Goal: Transaction & Acquisition: Obtain resource

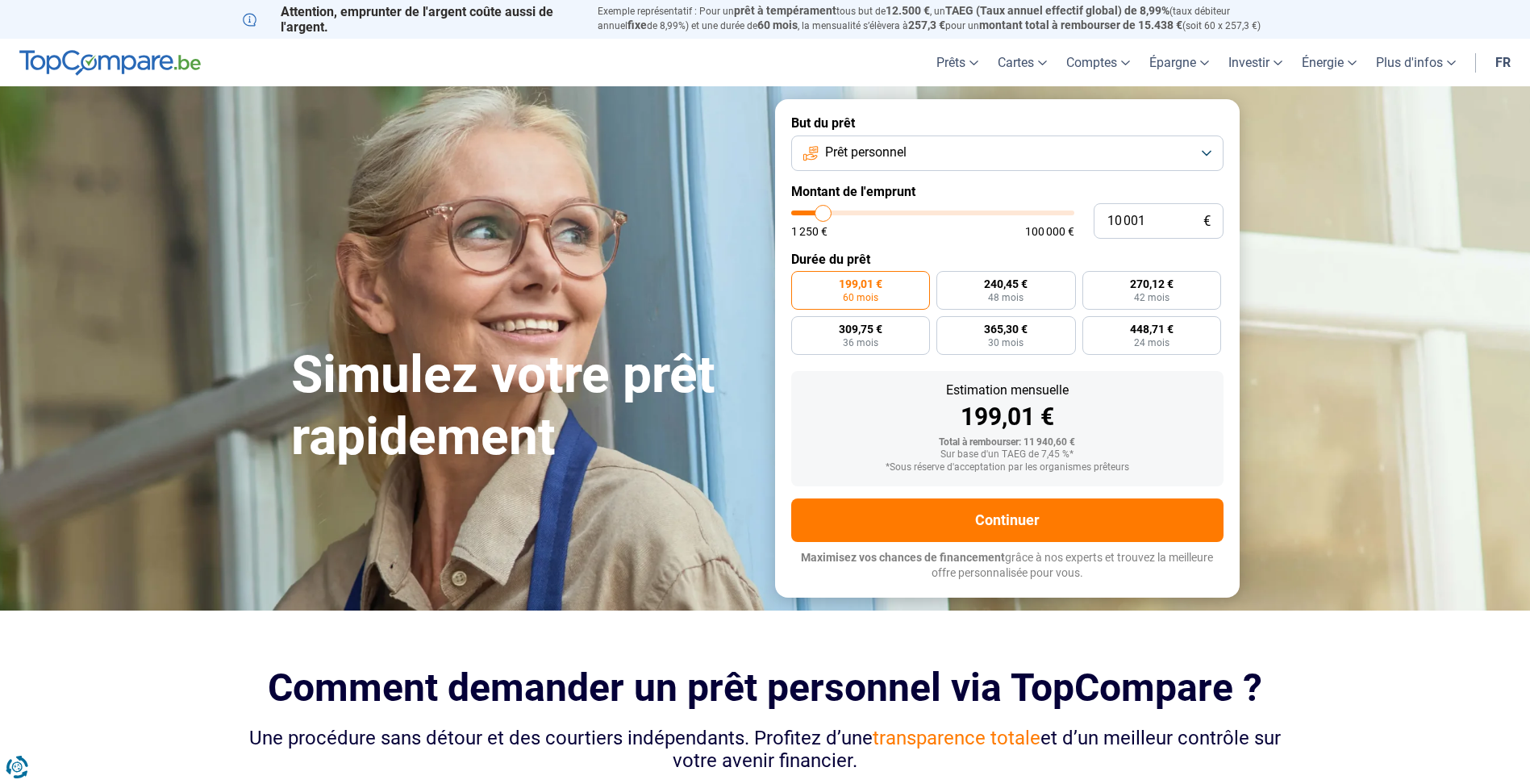
click at [1205, 148] on button "Prêt personnel" at bounding box center [1007, 153] width 433 height 36
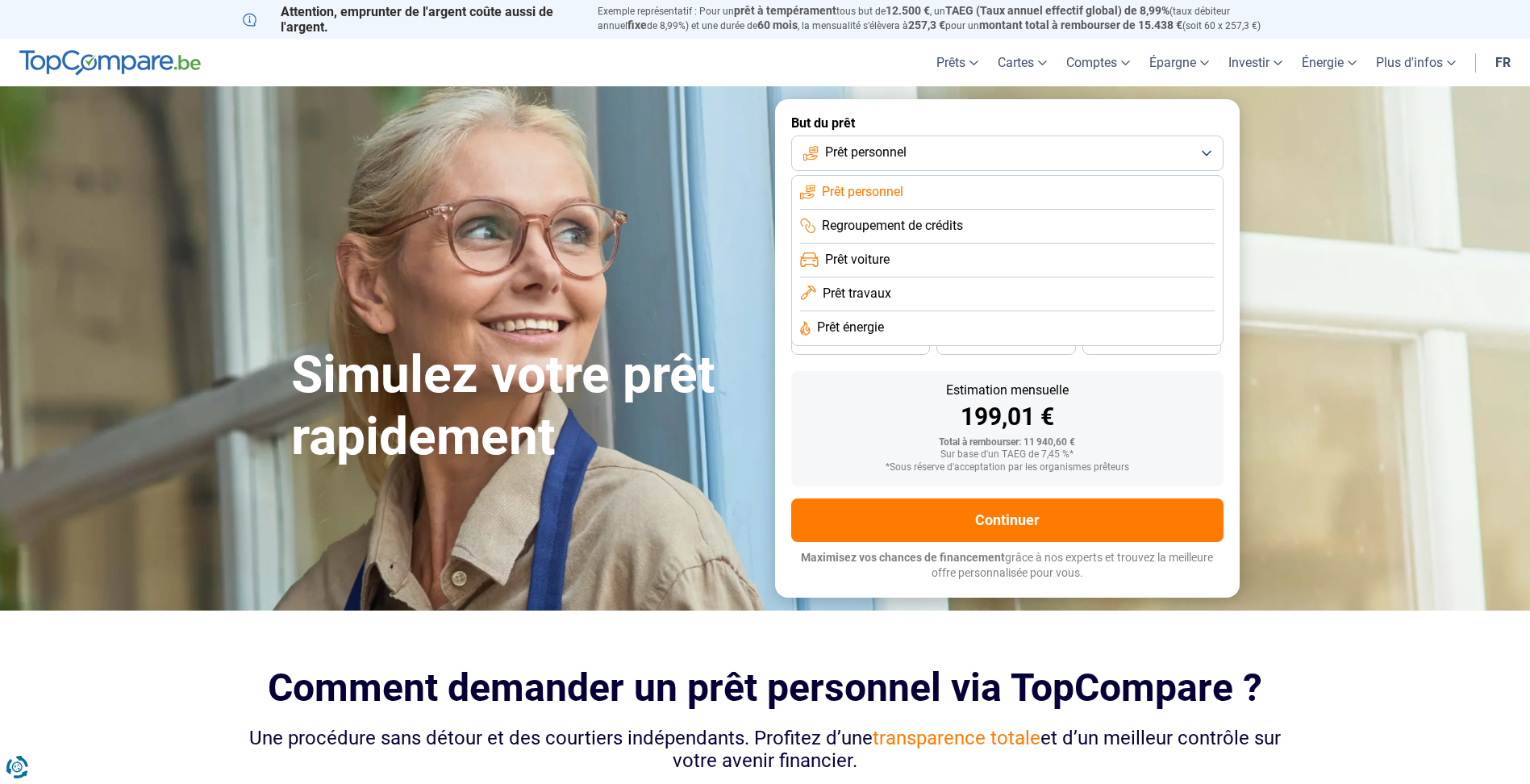
click at [841, 256] on span "Prêt voiture" at bounding box center [858, 259] width 65 height 17
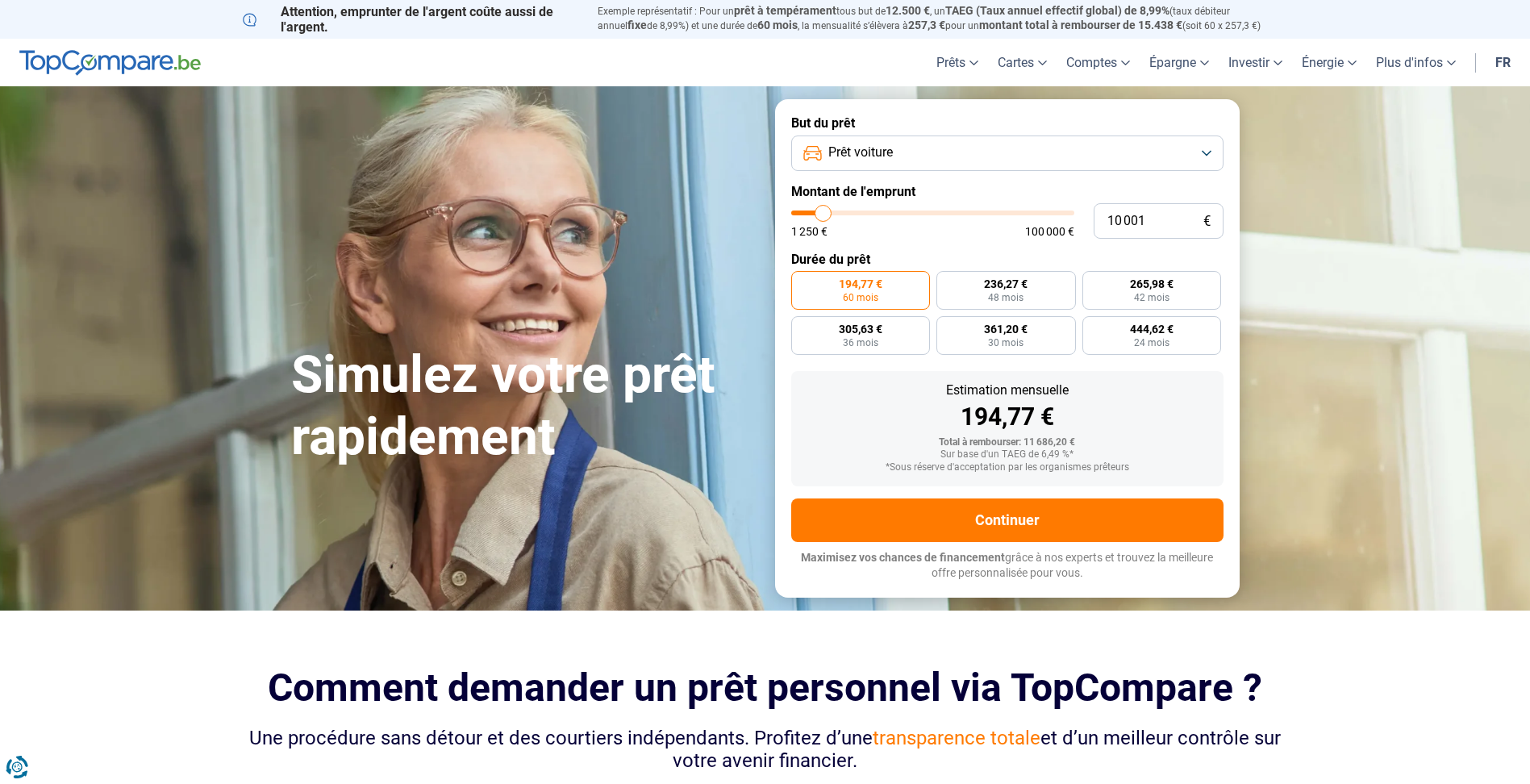
type input "8 000"
type input "8000"
type input "8 750"
type input "8750"
type input "10 000"
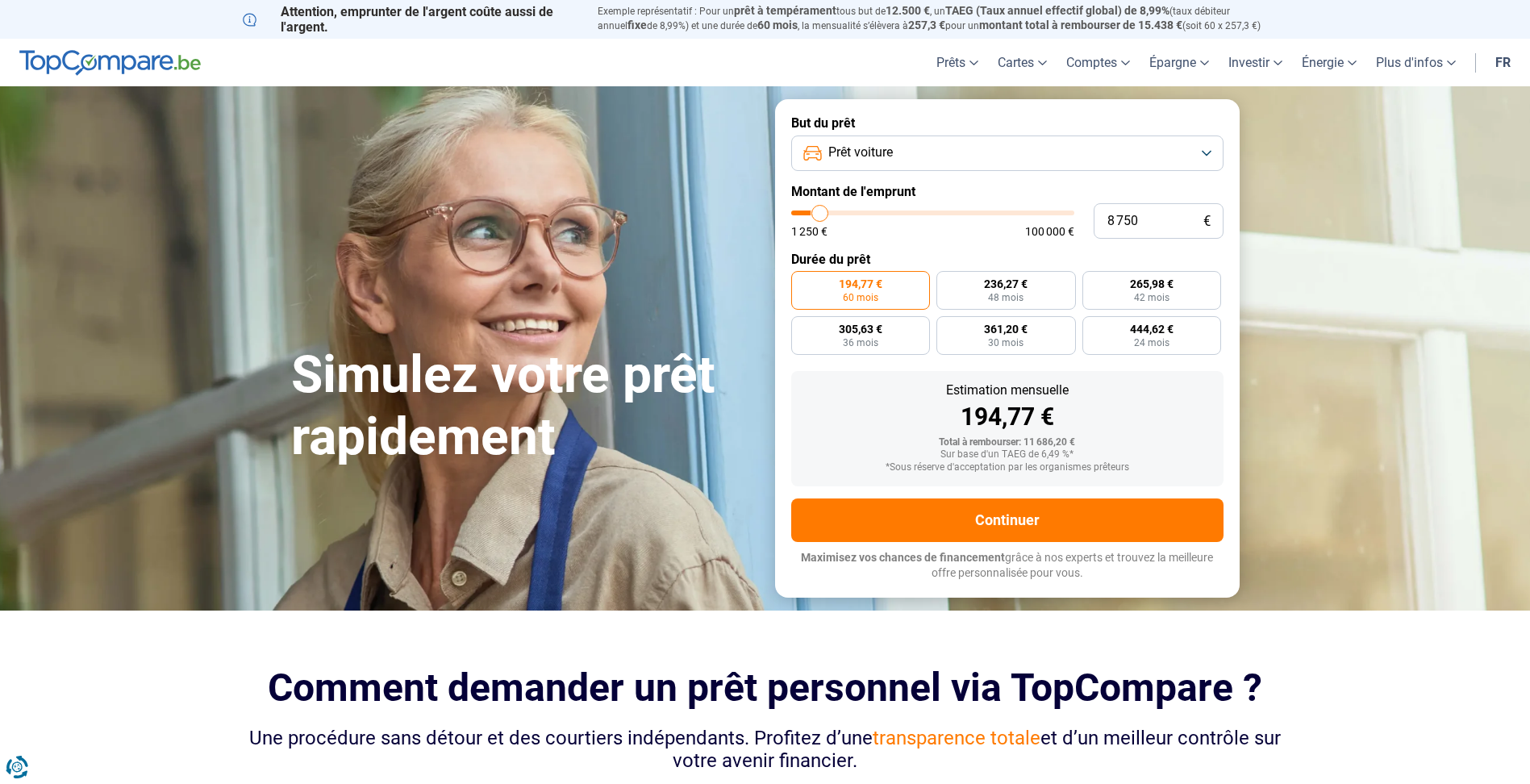
type input "10000"
type input "11 500"
type input "11500"
type input "13 000"
type input "13000"
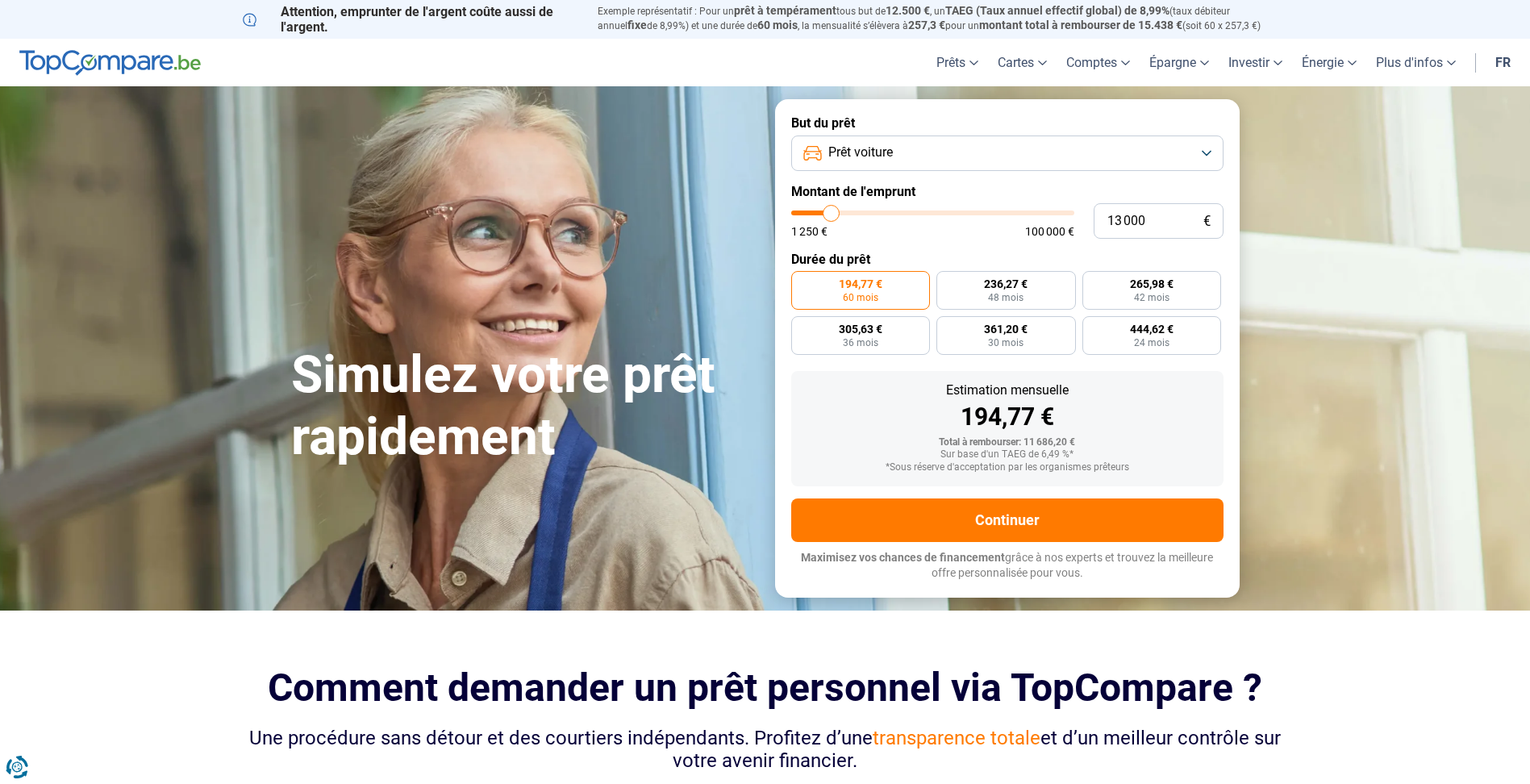
type input "13 500"
type input "13500"
type input "14 000"
type input "14000"
type input "14 250"
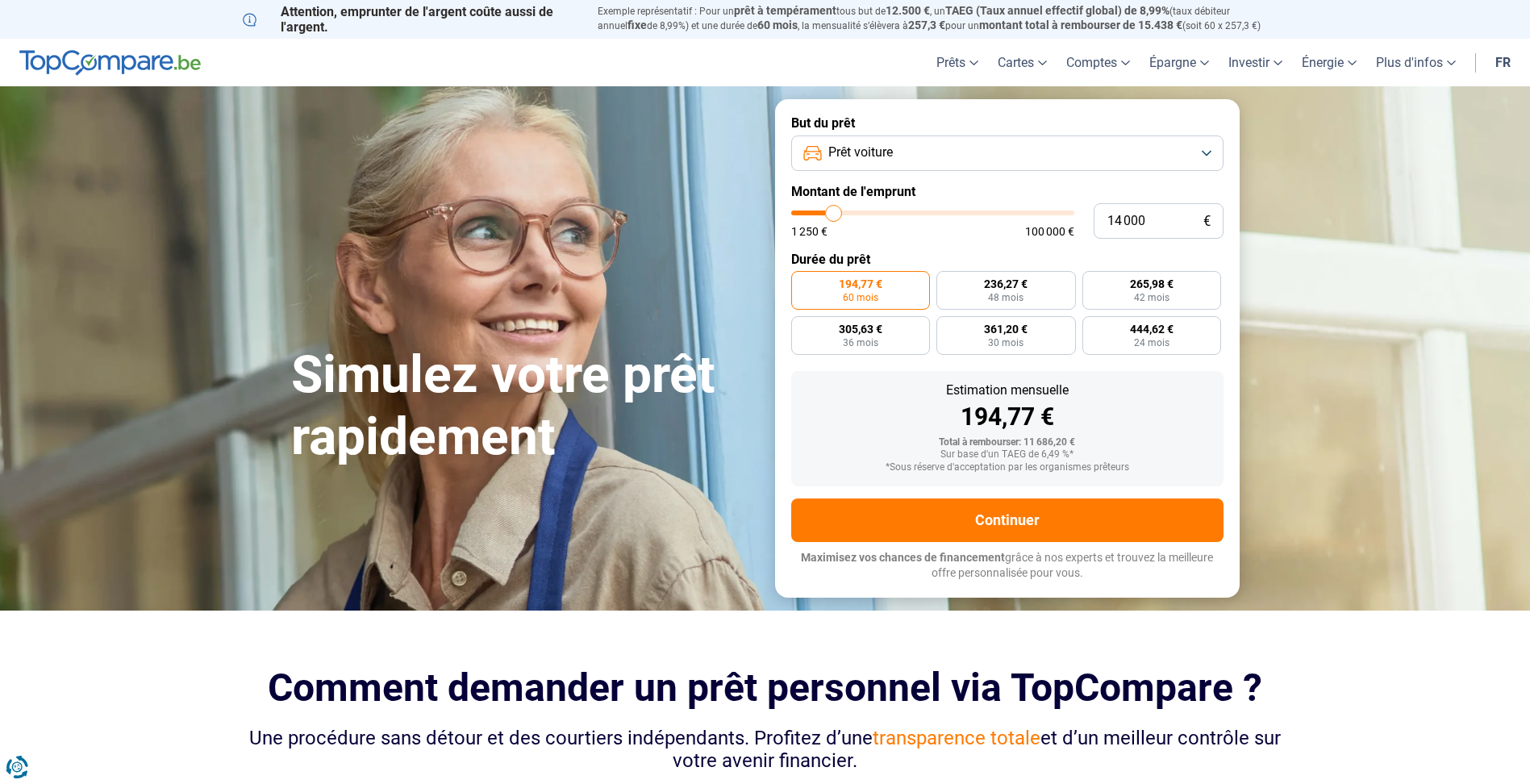
type input "14250"
type input "14 500"
type input "14500"
type input "15 500"
type input "15500"
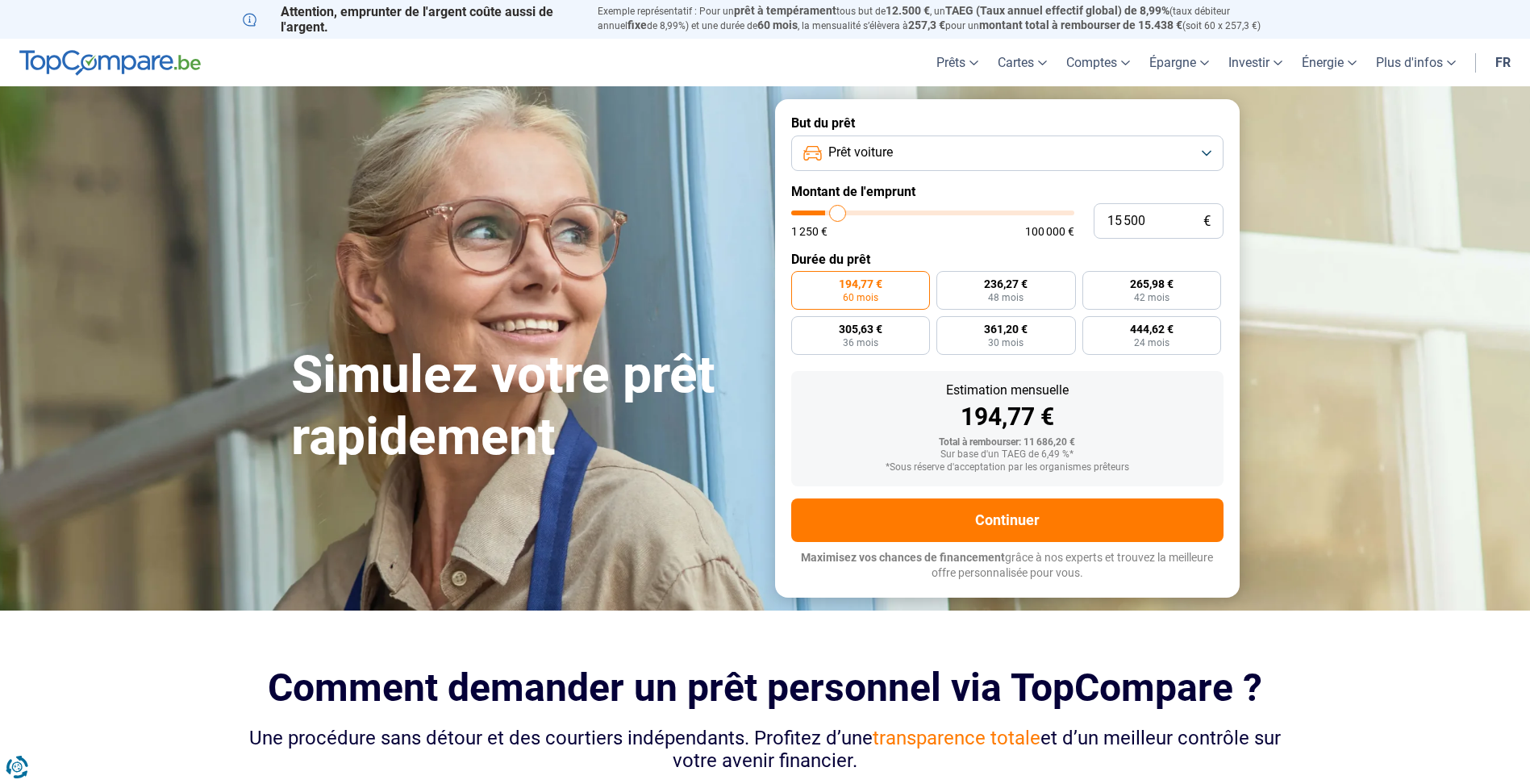
type input "17 000"
type input "17000"
type input "18 500"
type input "18500"
type input "20 000"
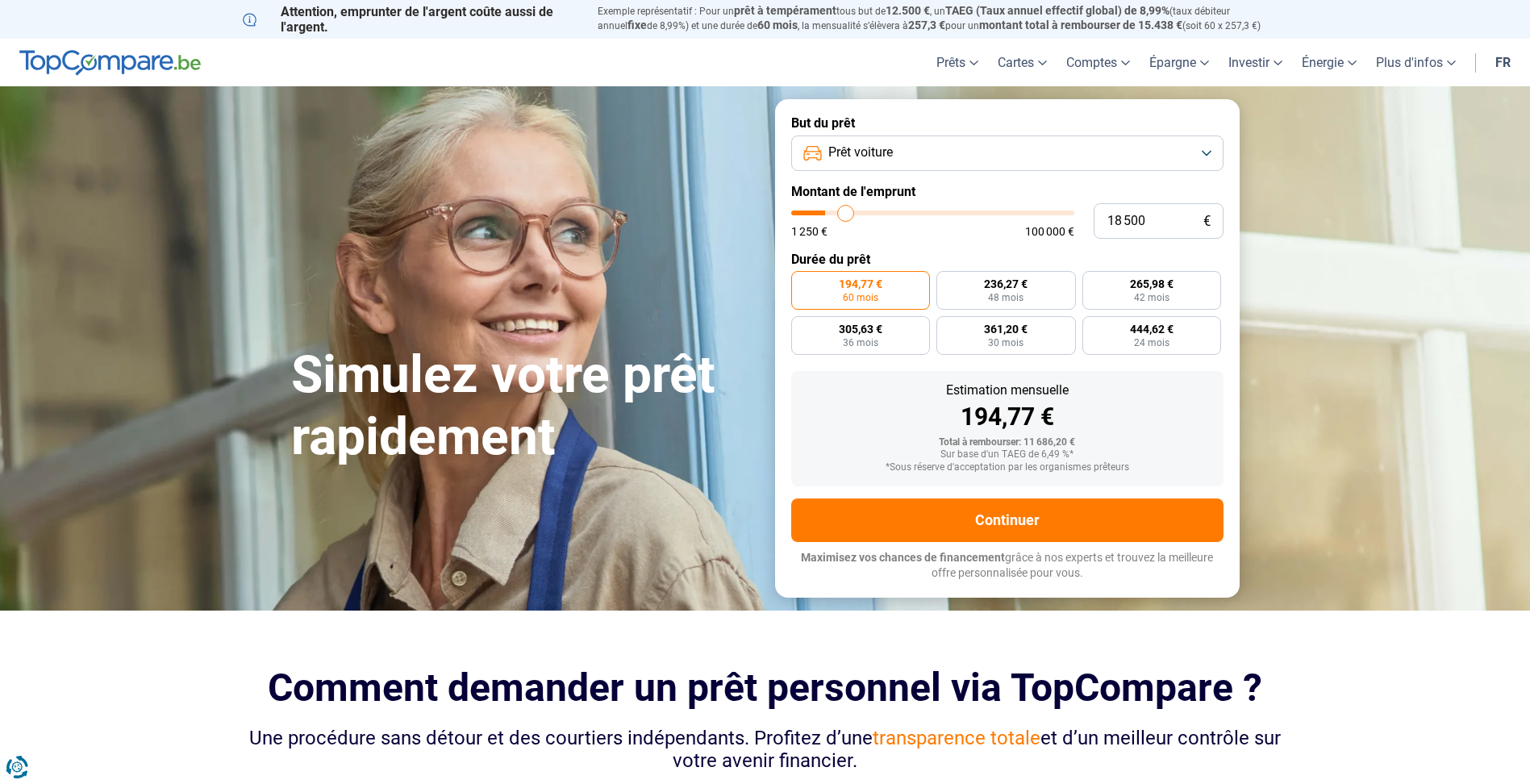
type input "20000"
type input "21 500"
type input "21500"
type input "23 500"
type input "23500"
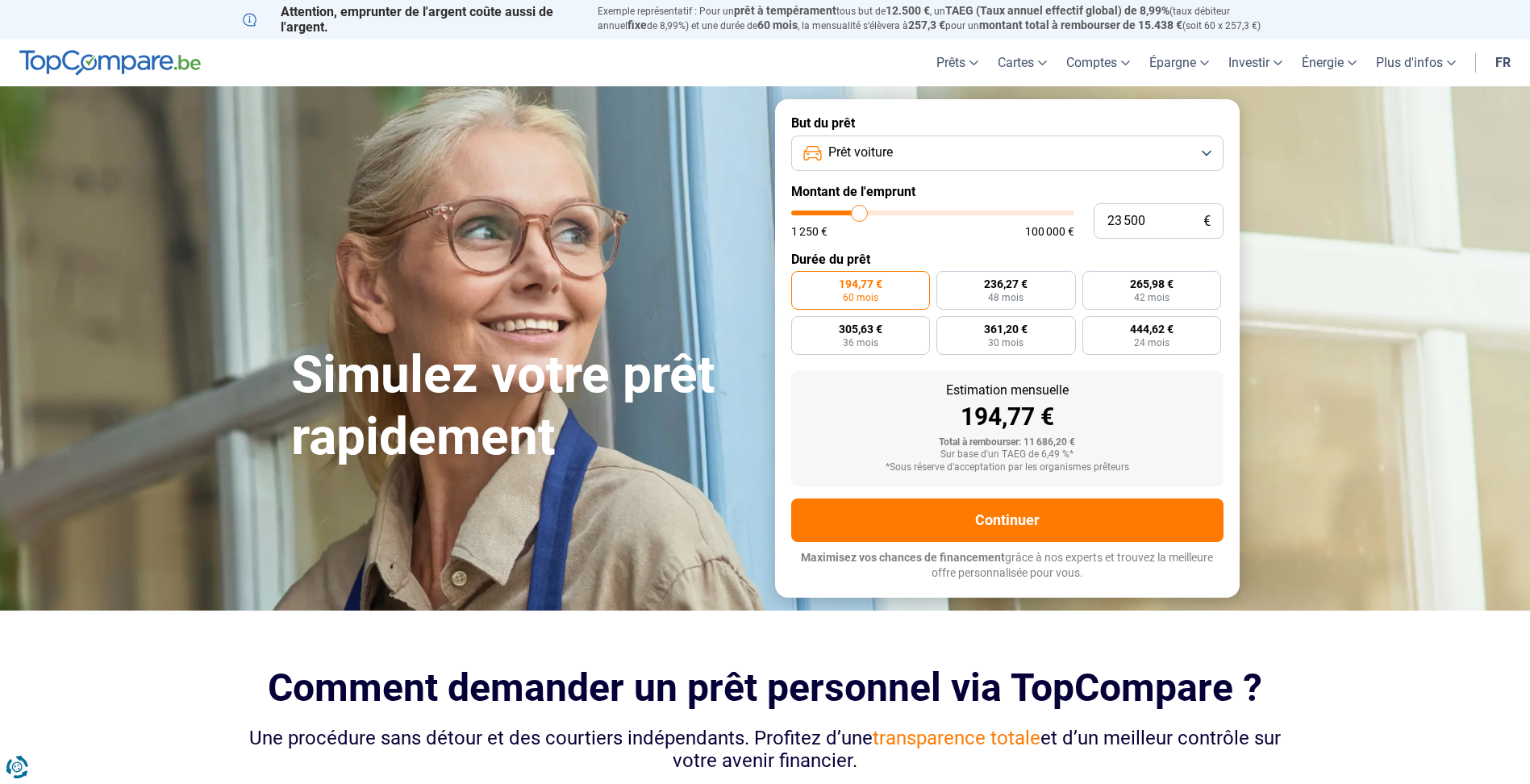
type input "25 000"
type input "25000"
type input "27 250"
type input "27250"
type input "29 250"
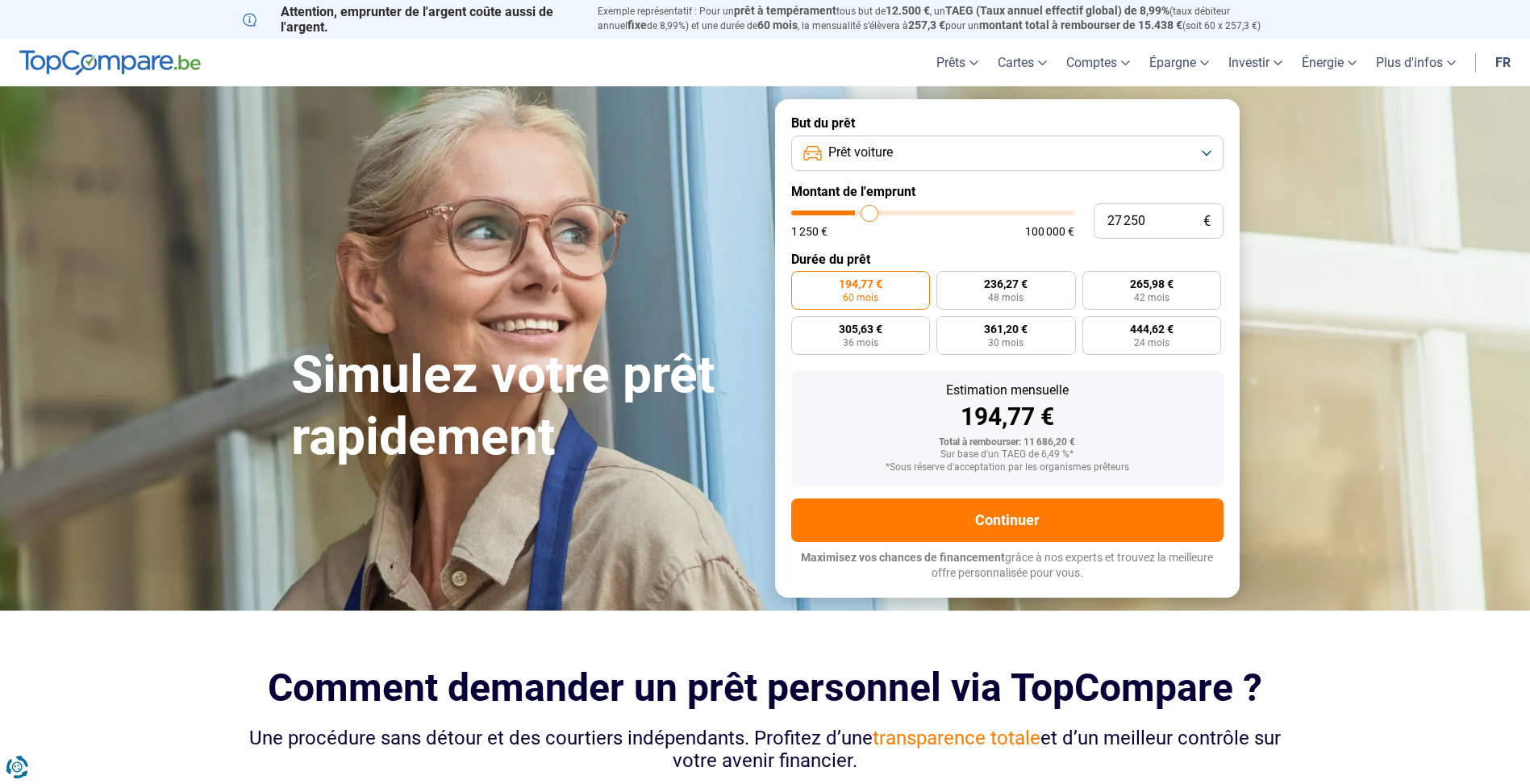
type input "29250"
type input "31 000"
type input "31000"
type input "32 250"
type input "32250"
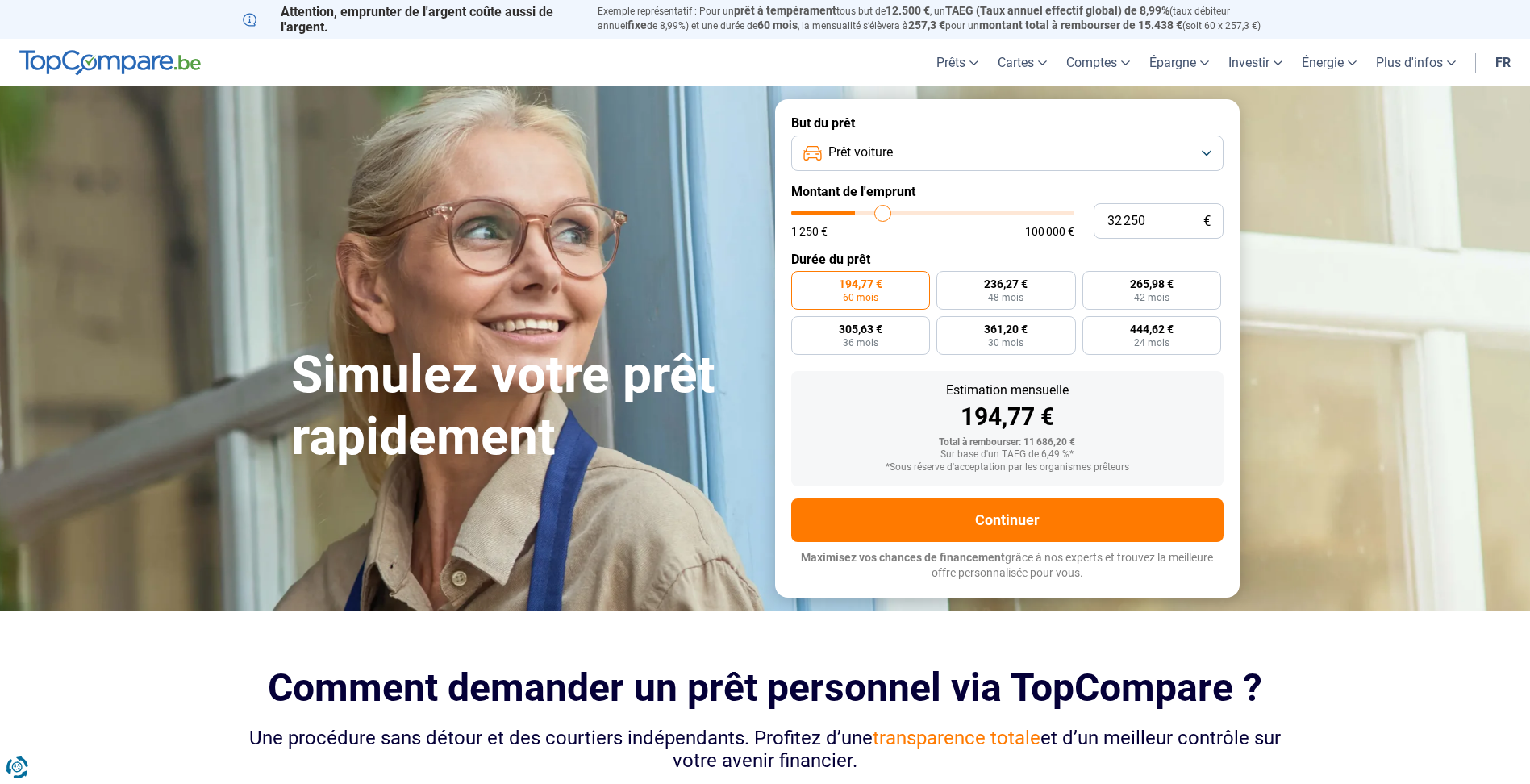
type input "33 500"
type input "33500"
type input "34 000"
type input "34000"
type input "34 250"
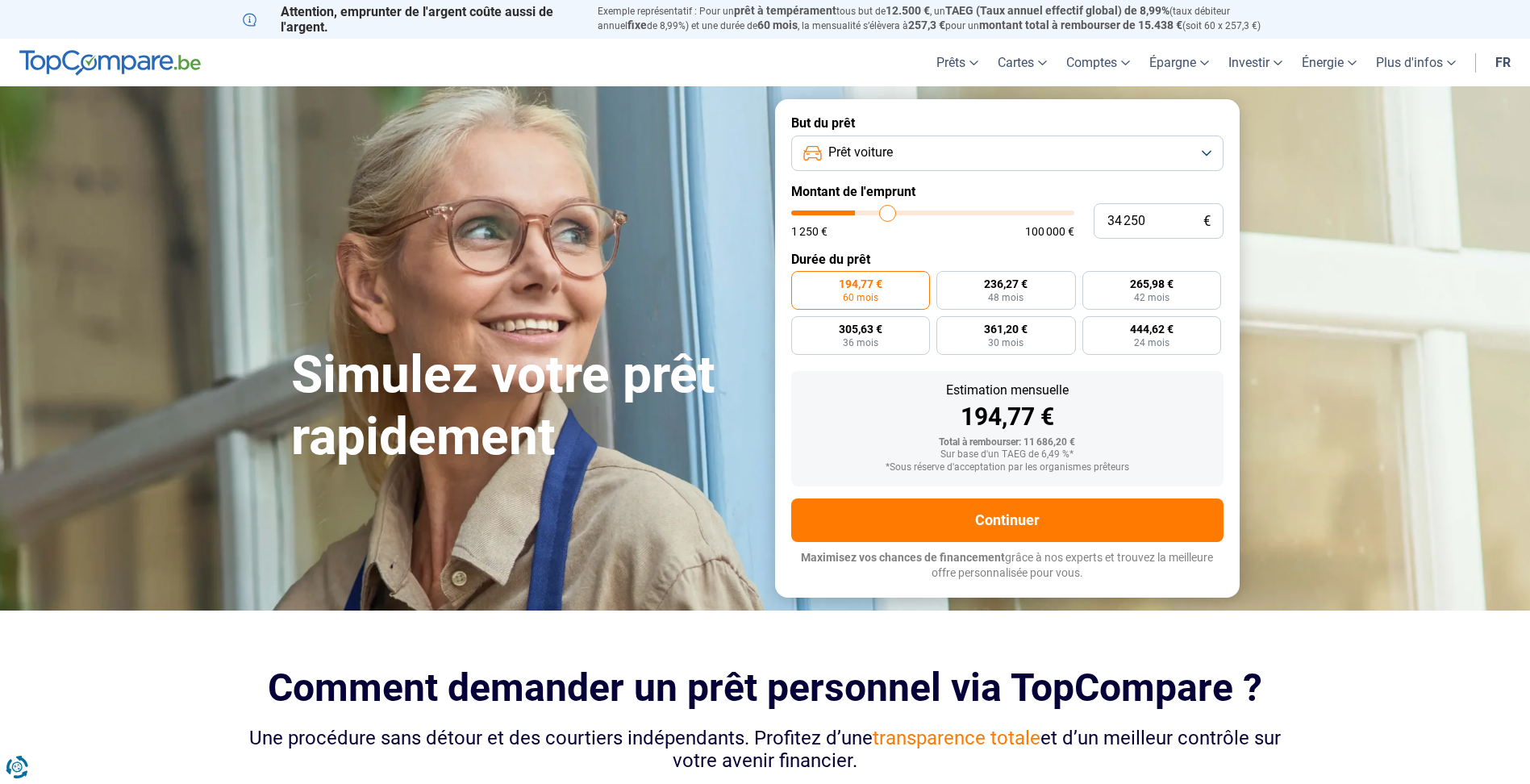
type input "34250"
type input "34 750"
type input "34750"
type input "35 000"
type input "35000"
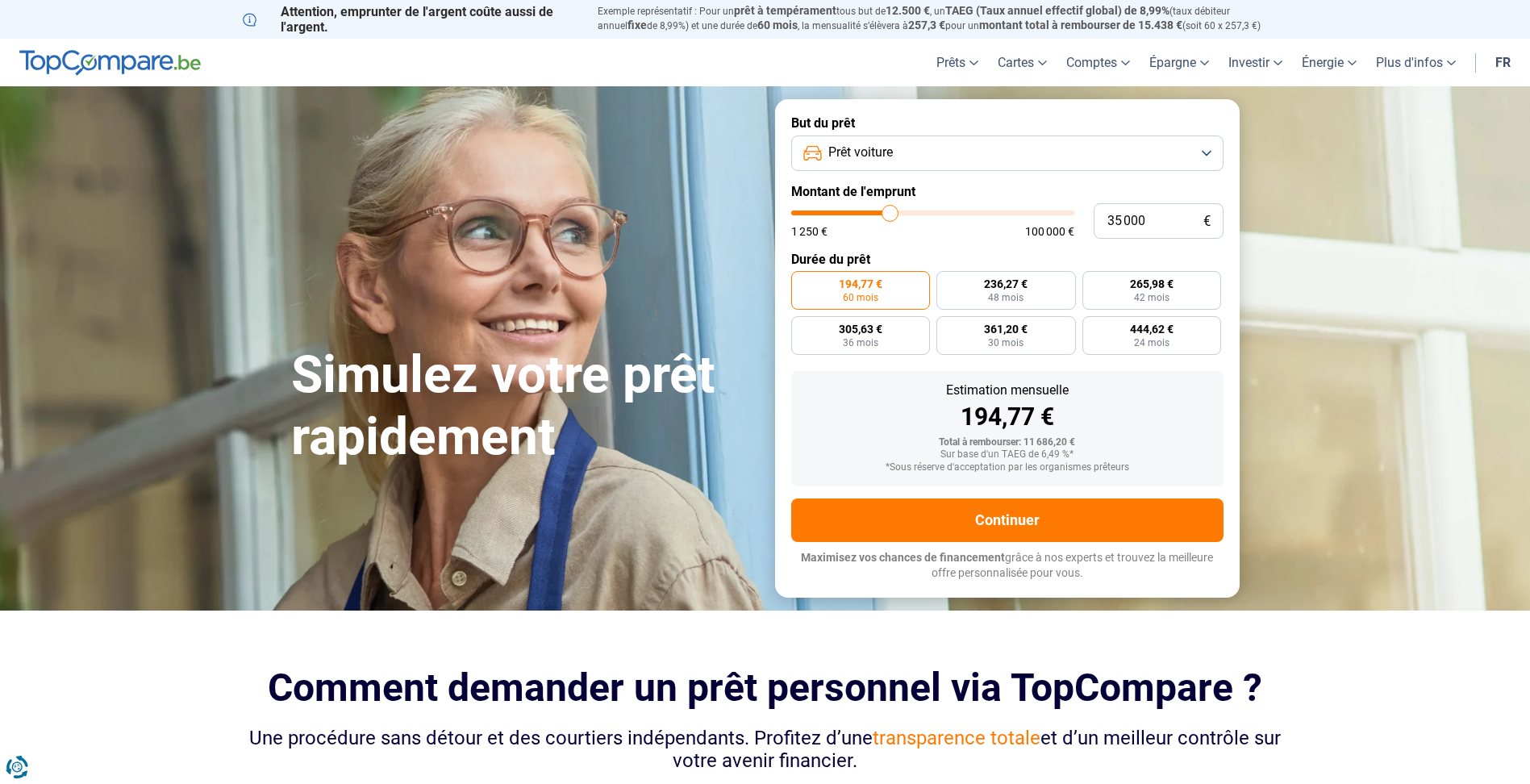
type input "35 250"
type input "35250"
type input "34 250"
type input "34250"
type input "33 500"
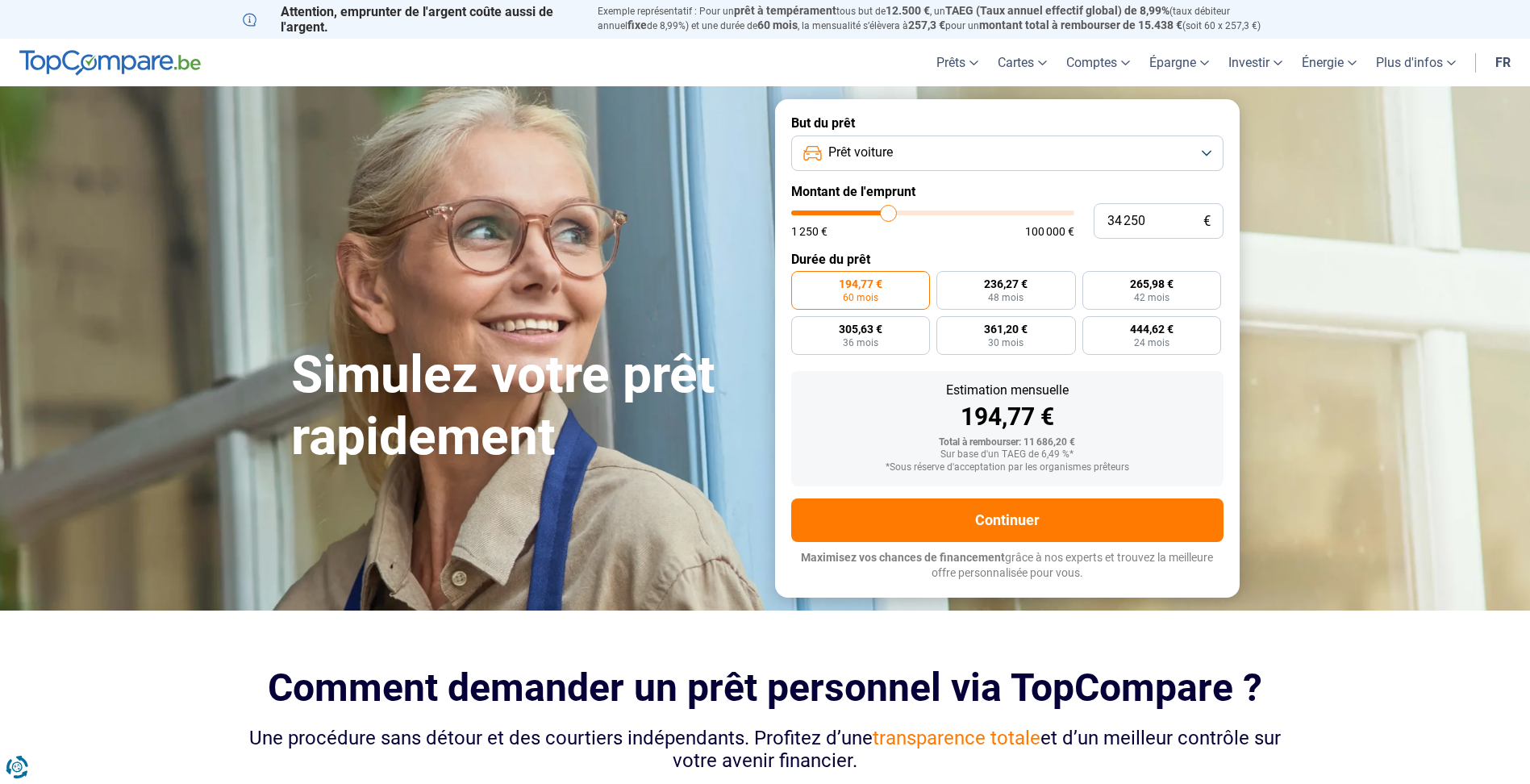
type input "33500"
type input "31 250"
type input "31250"
type input "30 250"
type input "30250"
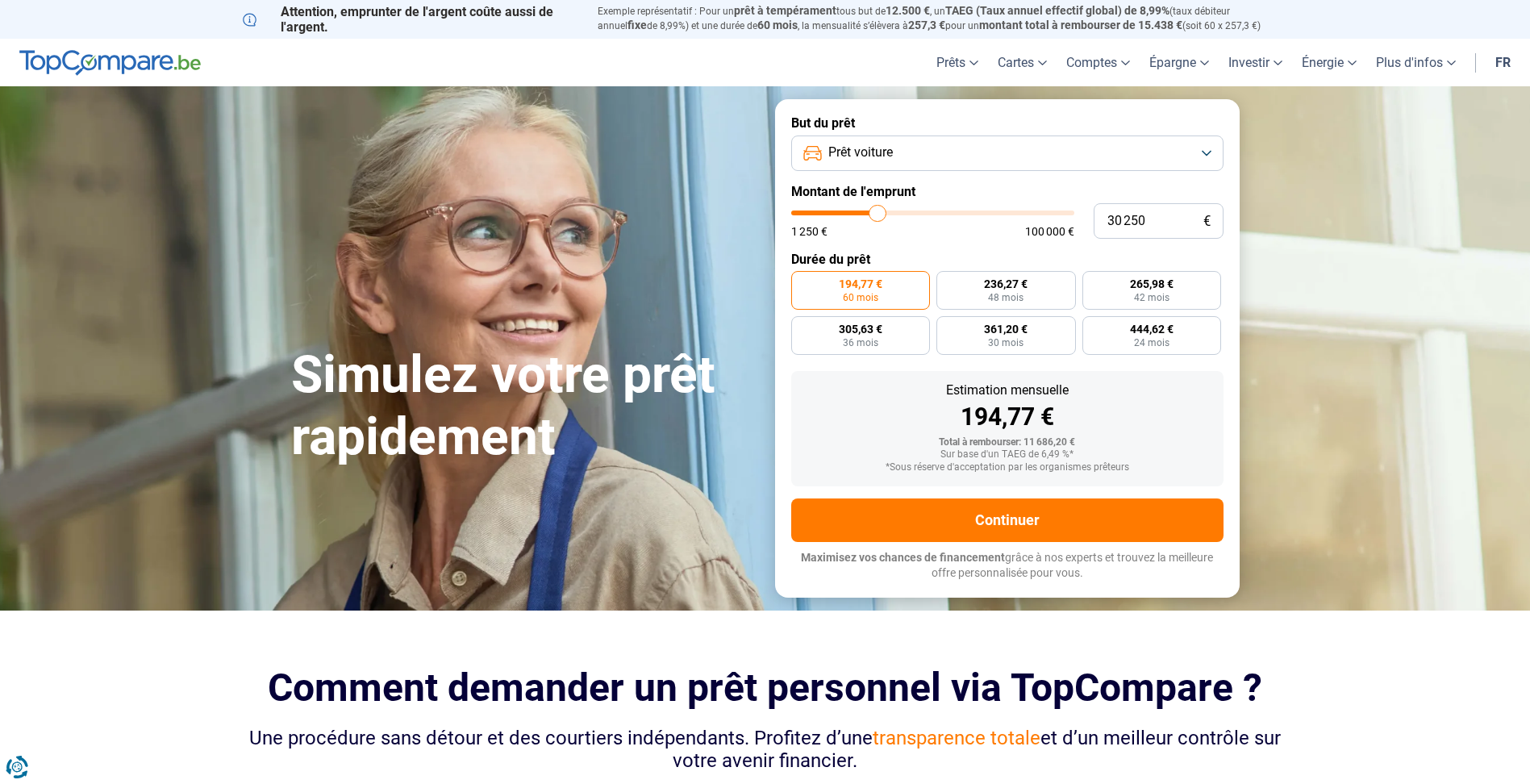
type input "28 250"
type input "28250"
type input "28 000"
type input "28000"
type input "27 750"
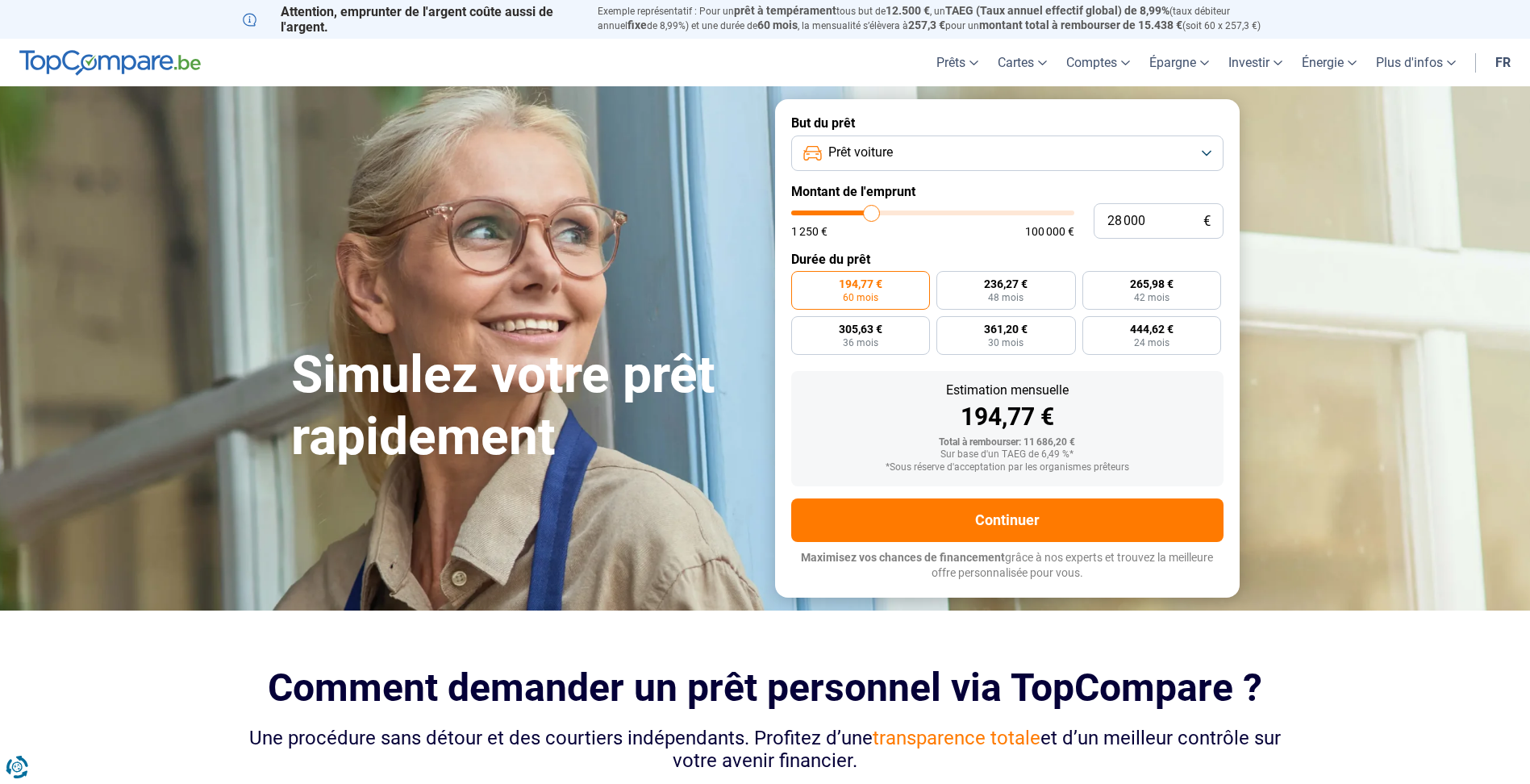
type input "27750"
type input "27 500"
type input "27500"
type input "27 250"
type input "27250"
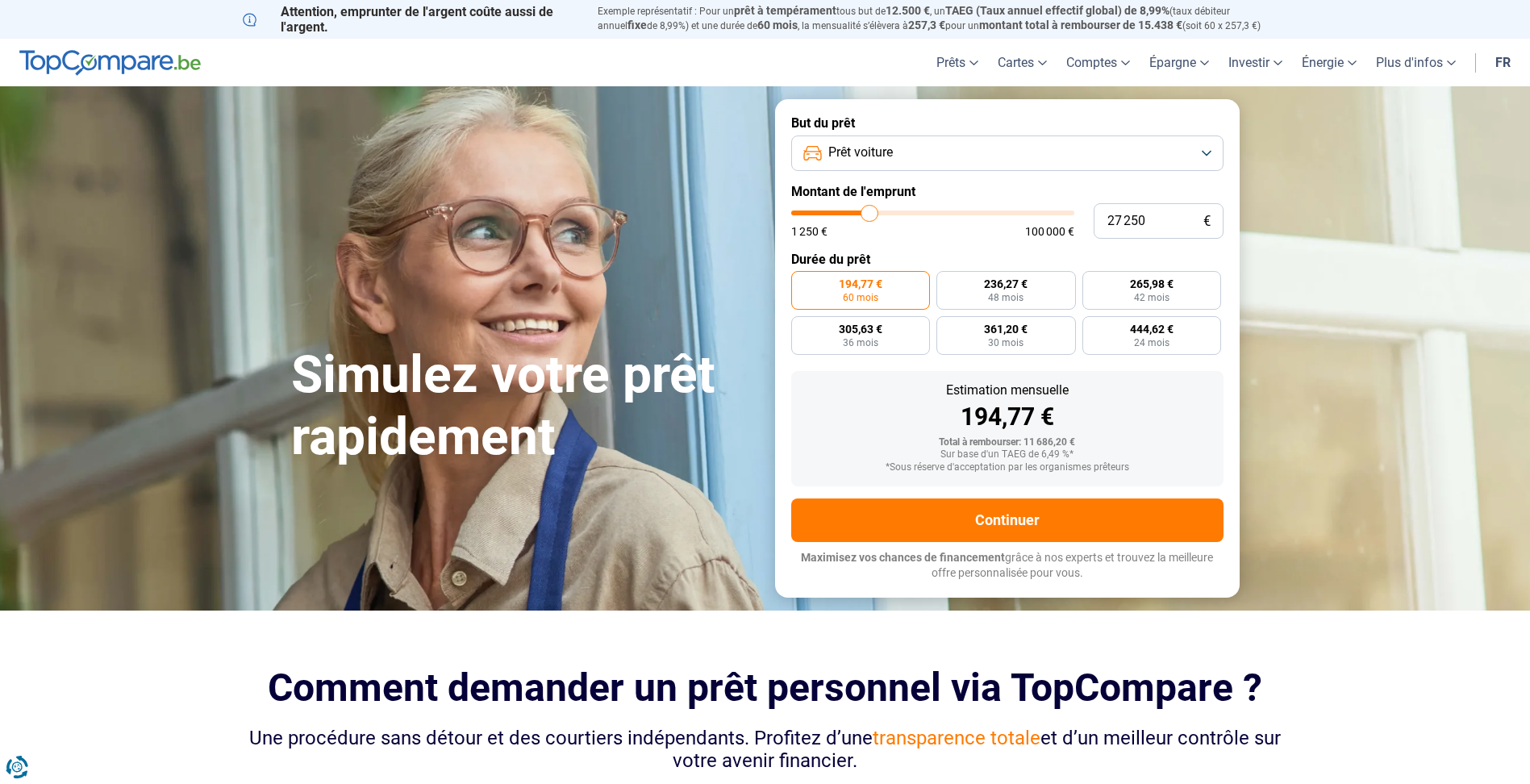
type input "26 750"
type input "26750"
type input "26 250"
type input "26250"
type input "26 000"
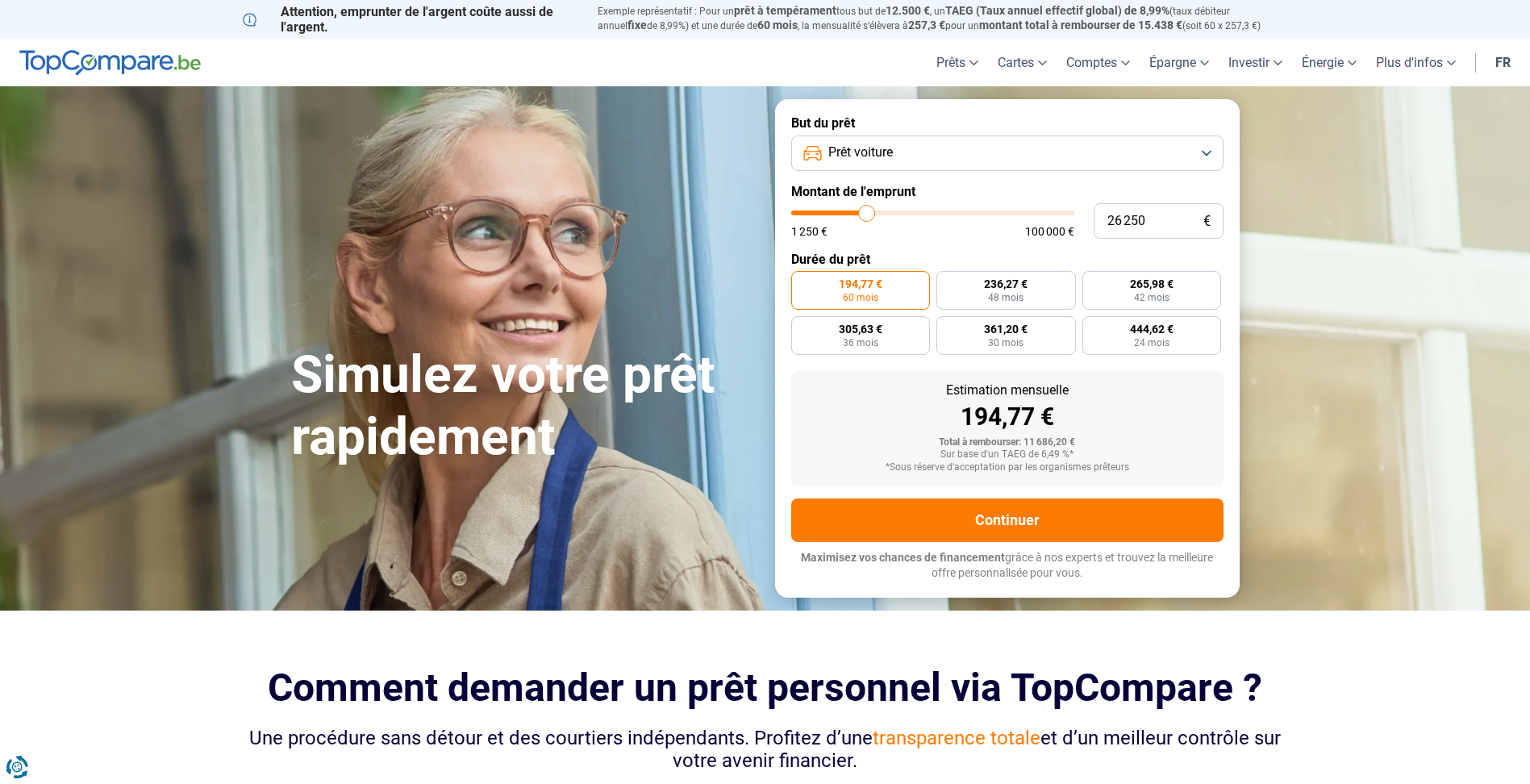
type input "26000"
type input "25 250"
type input "25250"
type input "25 000"
type input "25000"
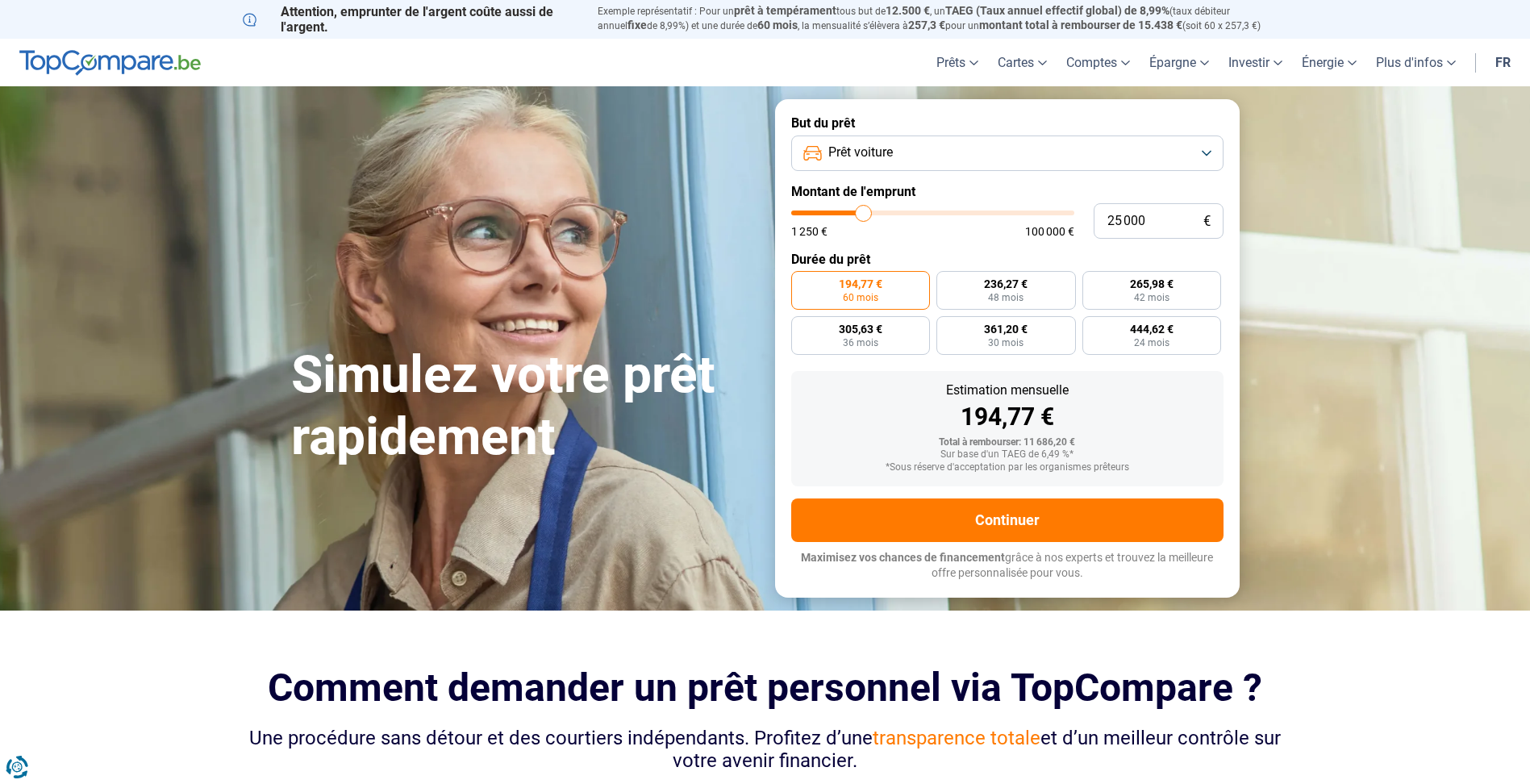
type input "24 750"
type input "24750"
type input "24 250"
type input "24250"
type input "22 750"
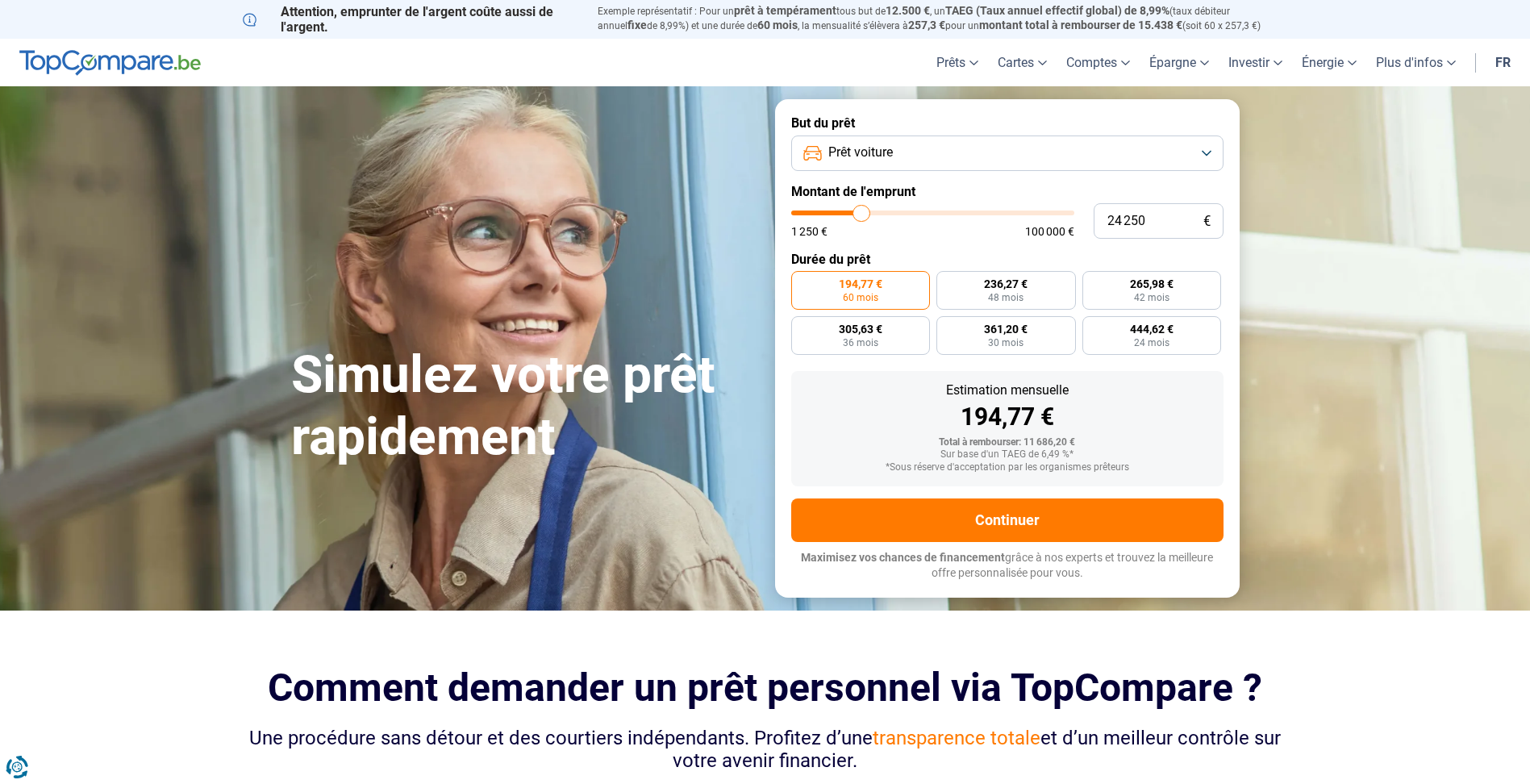
type input "22750"
type input "22 250"
type input "22250"
type input "21 500"
type input "21500"
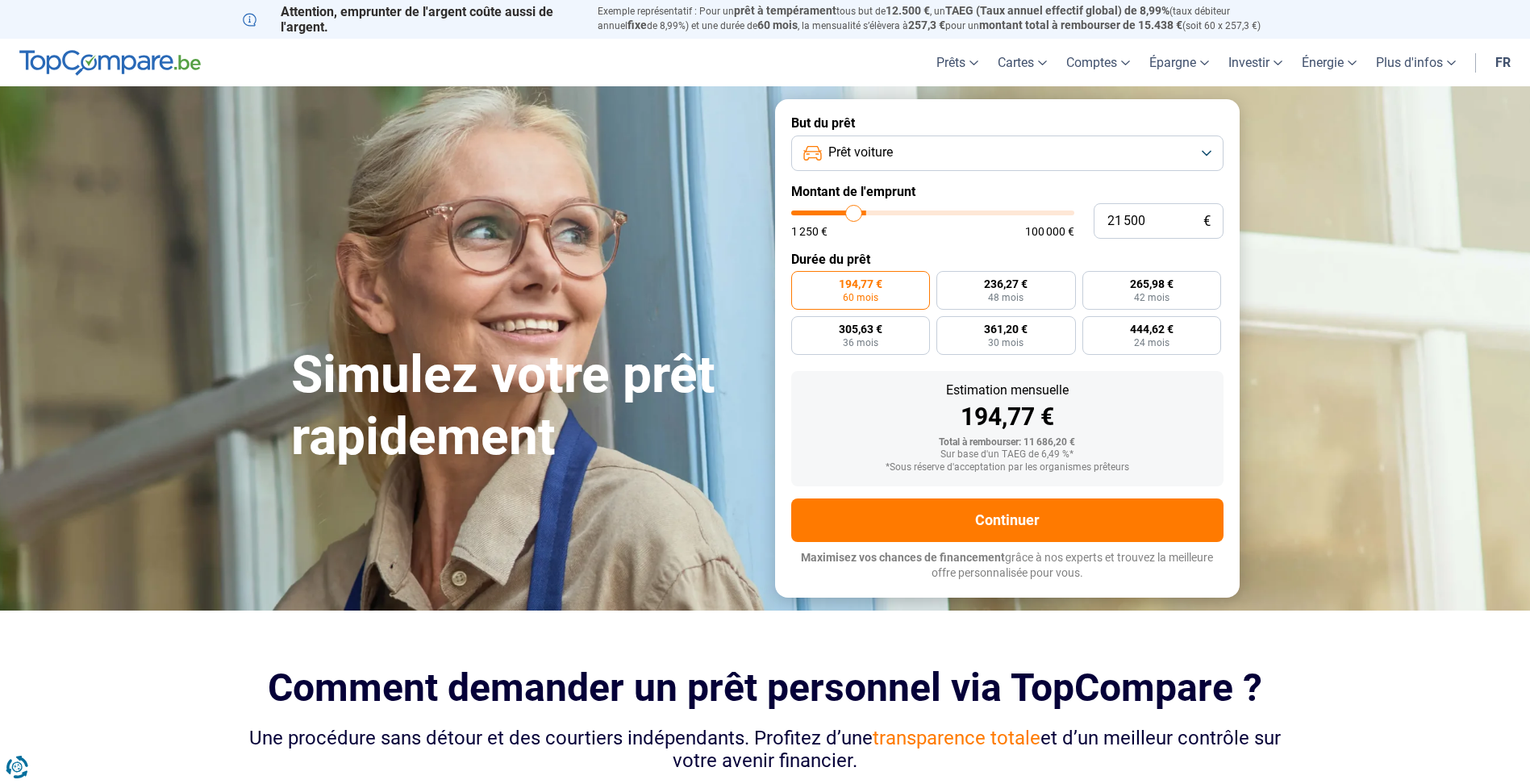
type input "20 500"
type input "20500"
type input "20 000"
type input "20000"
type input "19 000"
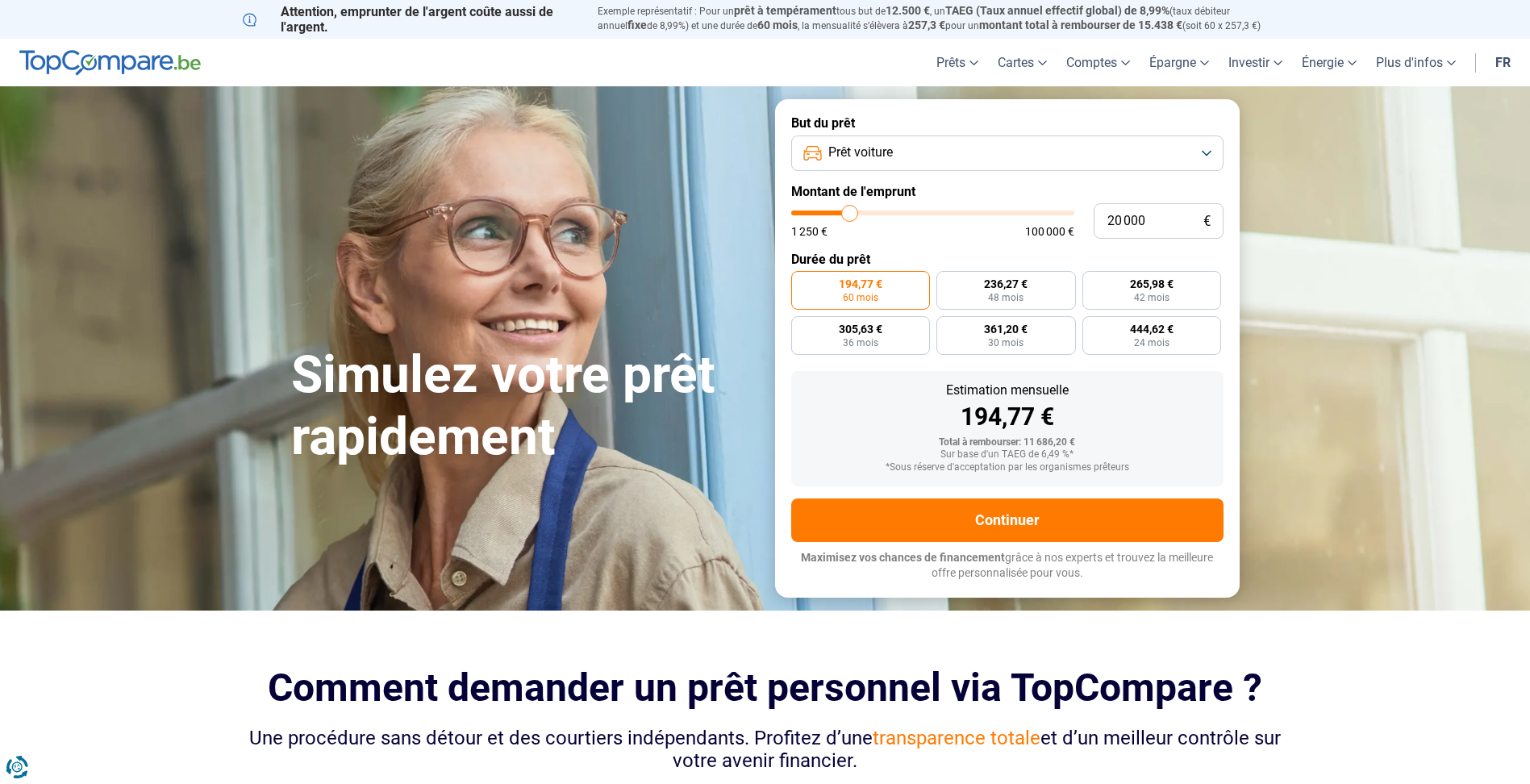
type input "19000"
type input "18 750"
type input "18750"
type input "17 750"
type input "17750"
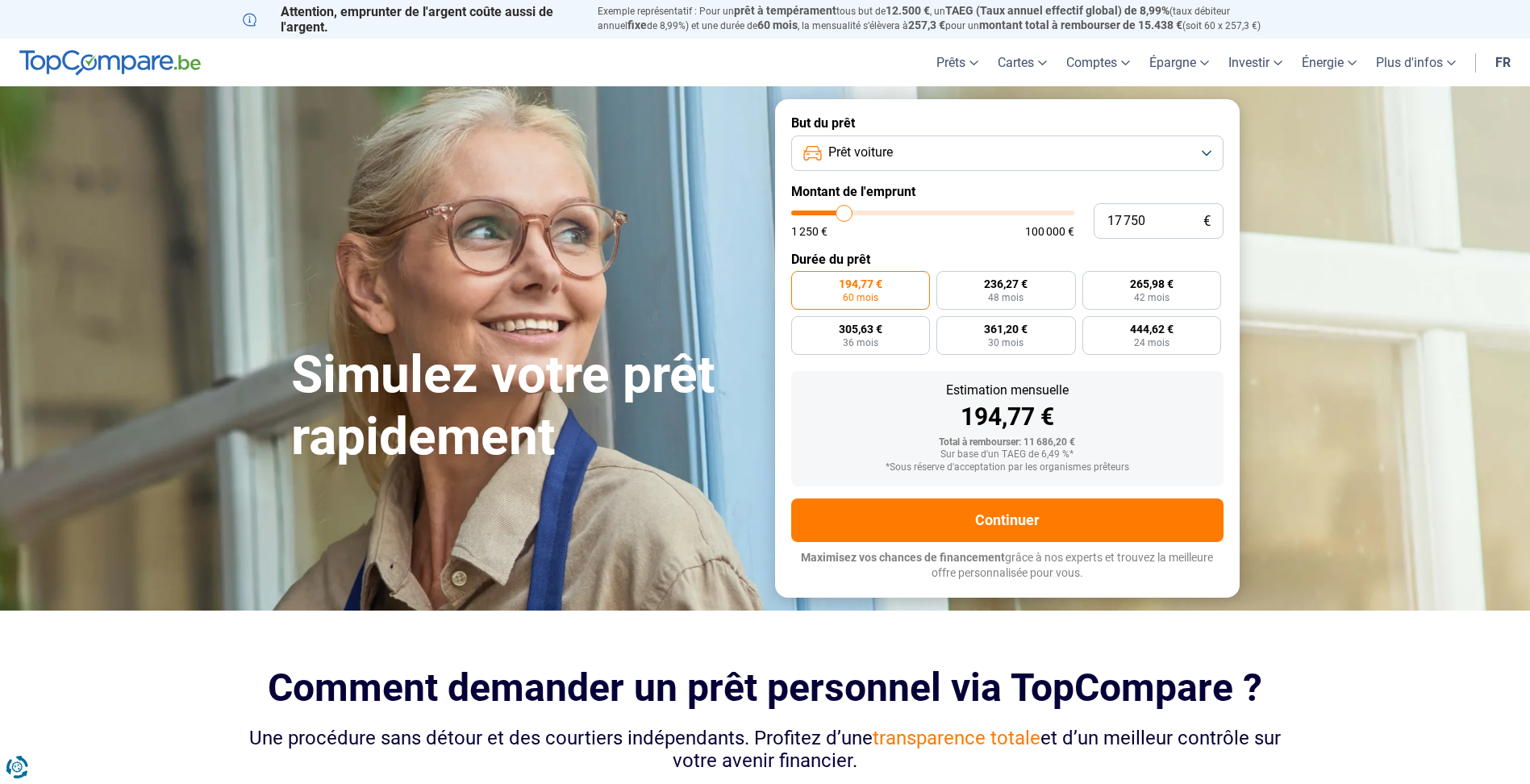
type input "17 500"
type input "17500"
type input "17 000"
type input "17000"
type input "16 500"
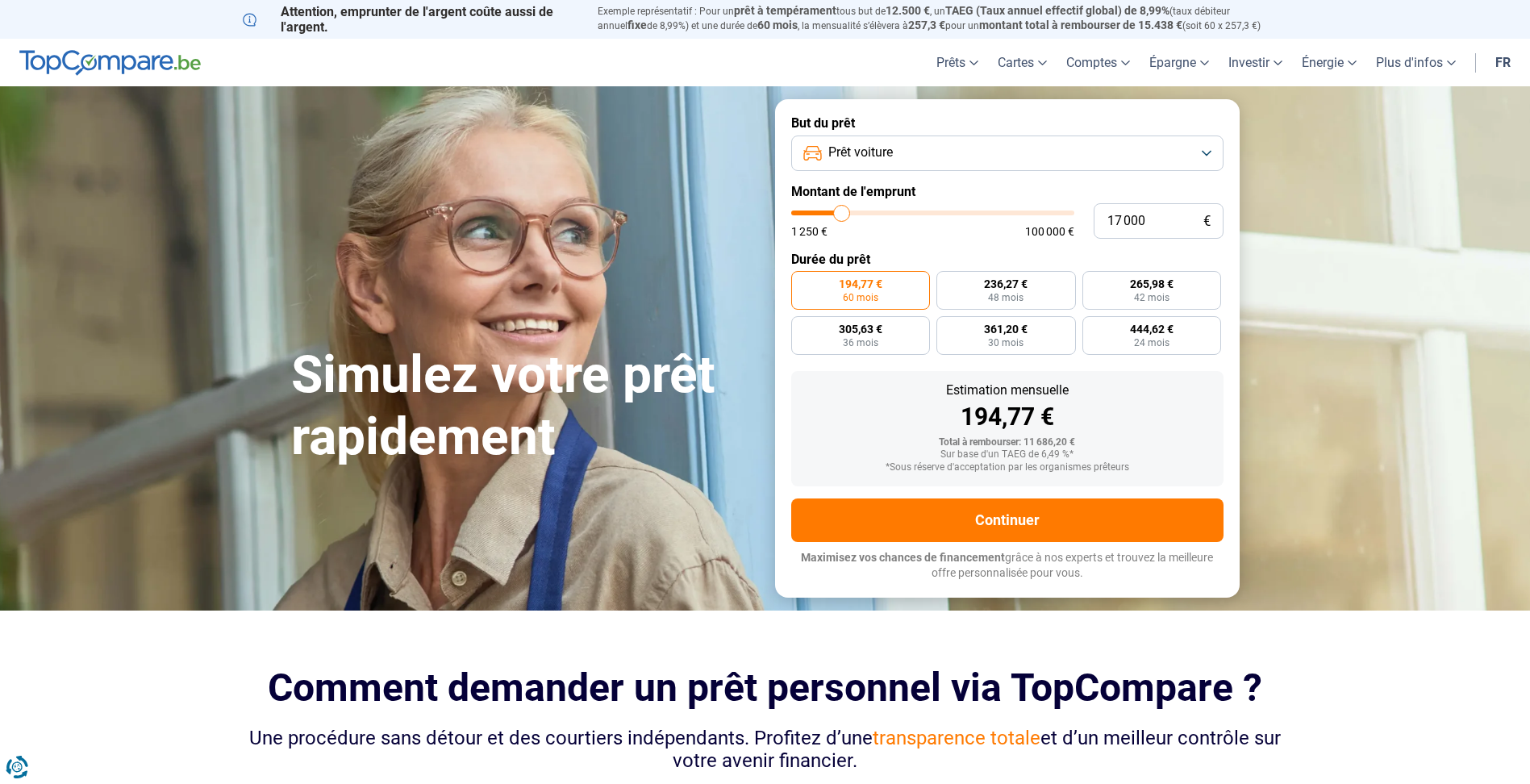
type input "16500"
type input "16 250"
type input "16250"
type input "16 000"
type input "16000"
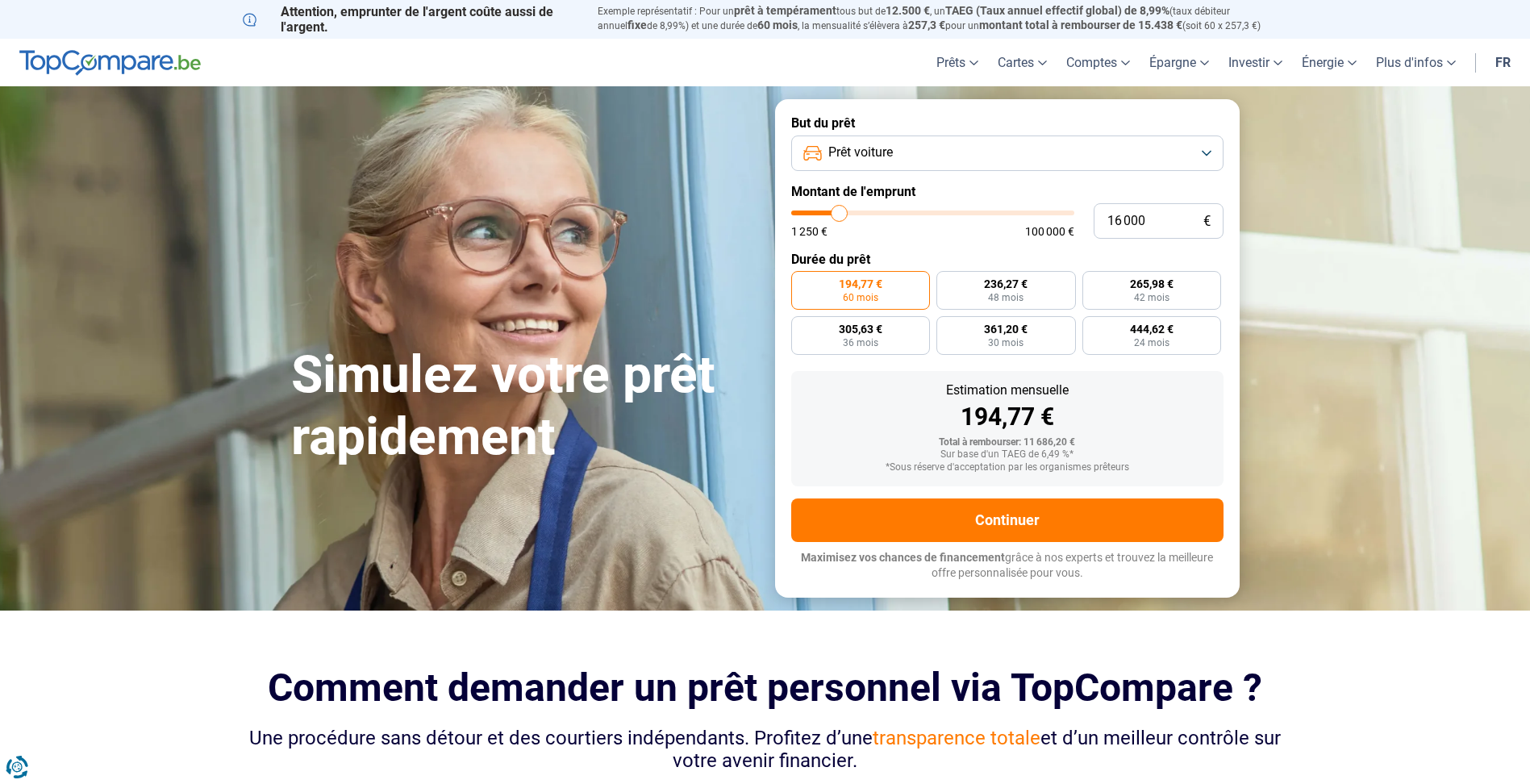
type input "15 500"
type input "15500"
type input "14 500"
type input "14500"
type input "12 750"
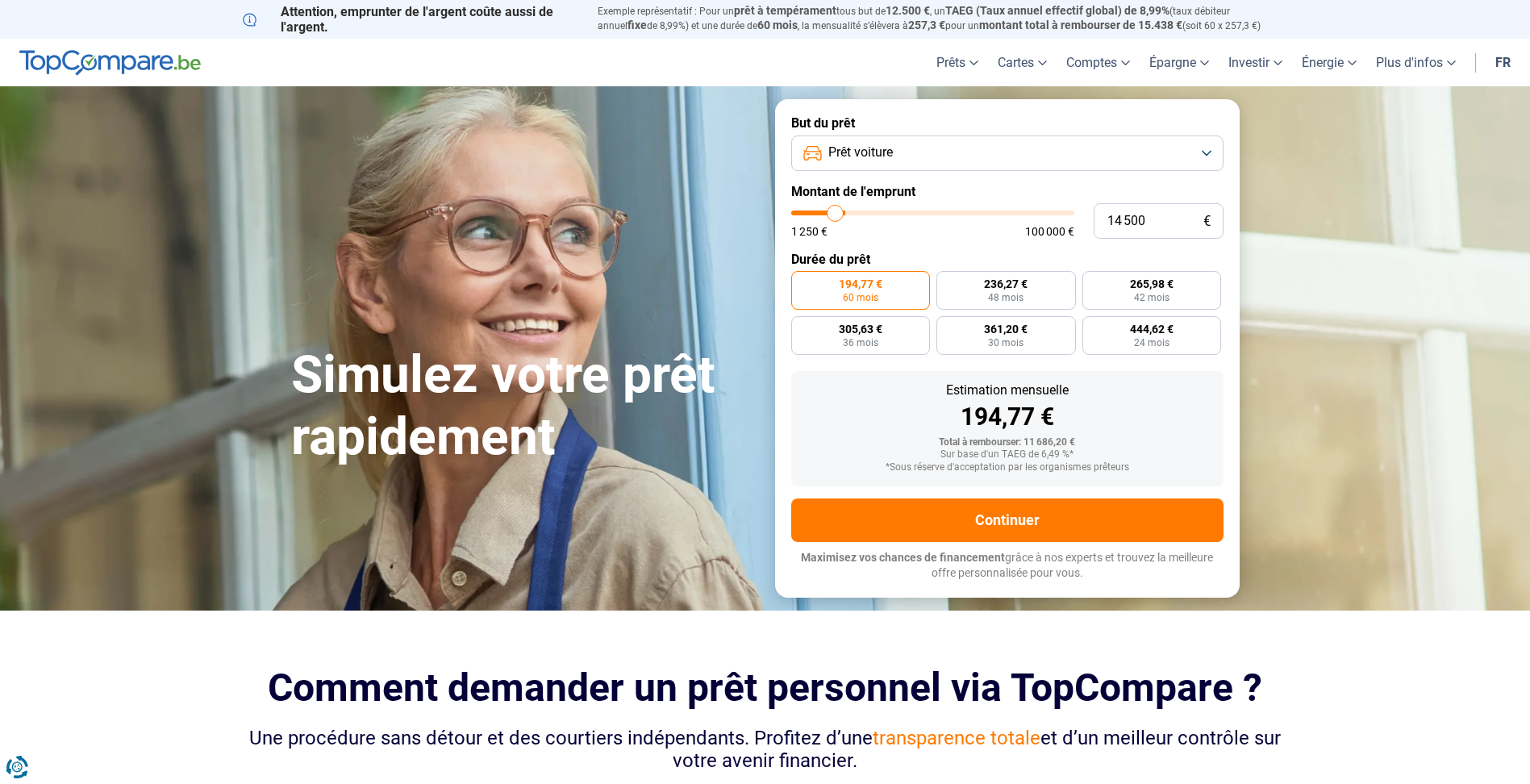
type input "12750"
type input "11 750"
type input "11750"
type input "11 500"
type input "11500"
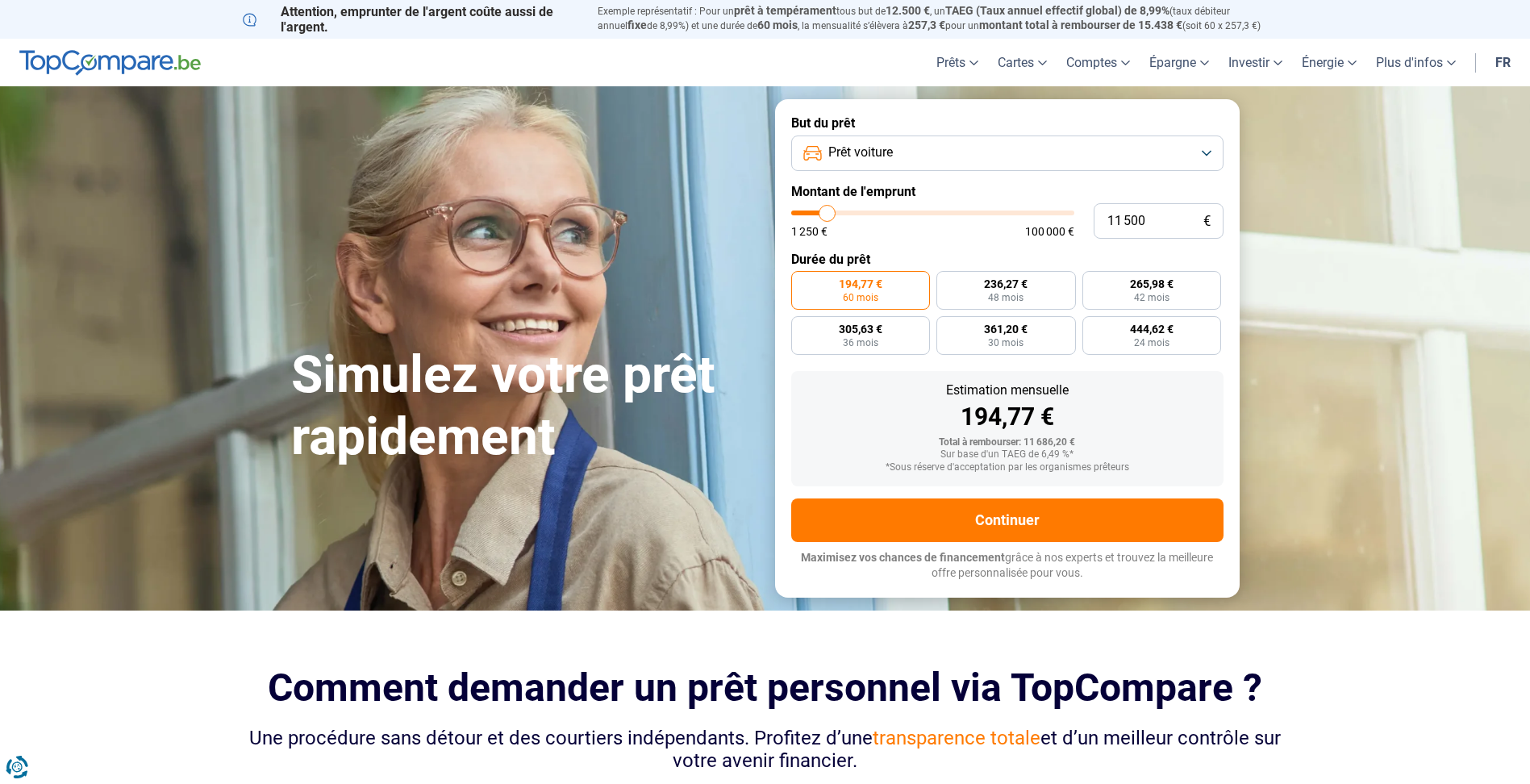
type input "11 250"
type input "11250"
type input "10 500"
type input "10500"
type input "10 250"
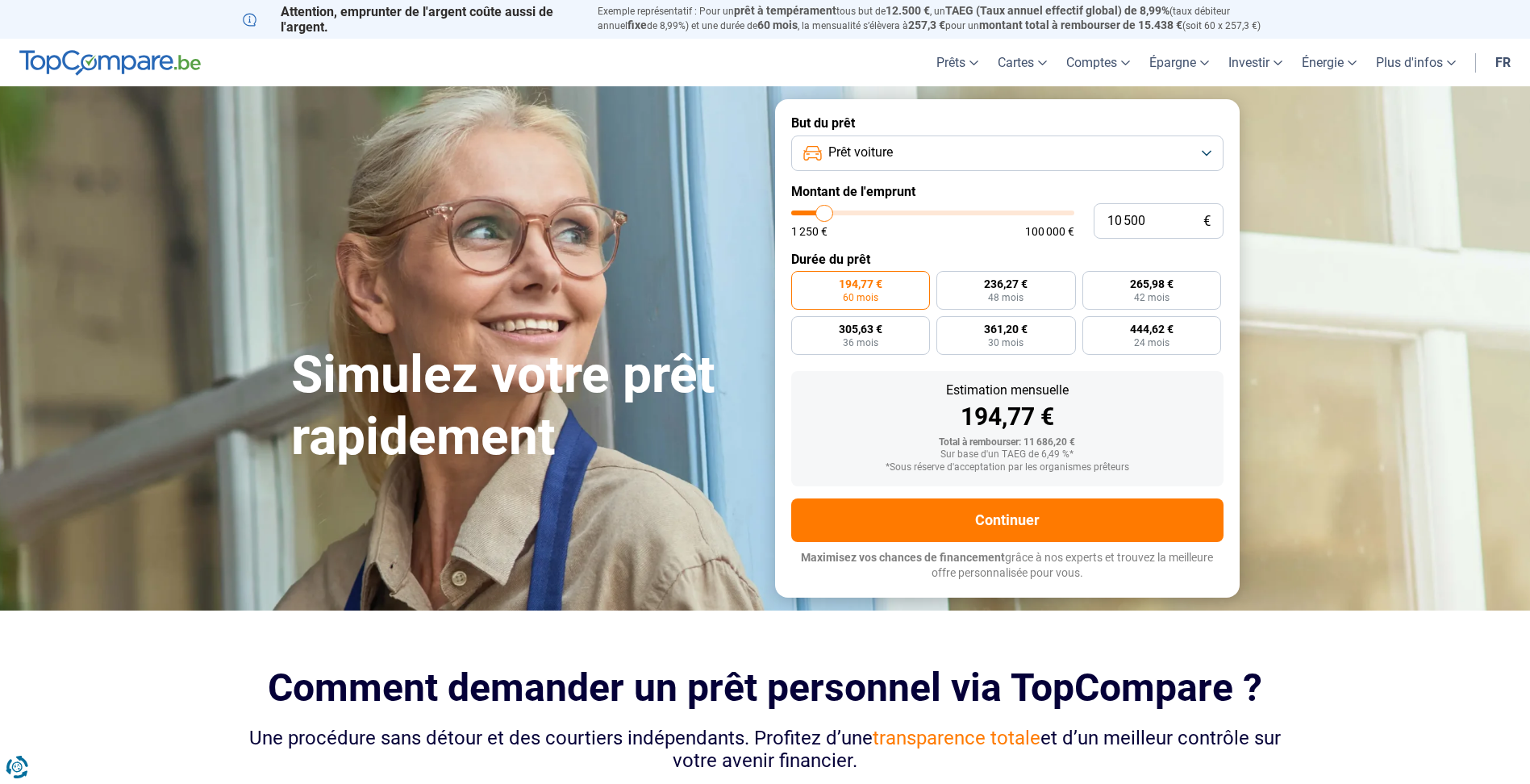
type input "10250"
type input "10 000"
type input "10000"
type input "9 750"
type input "9750"
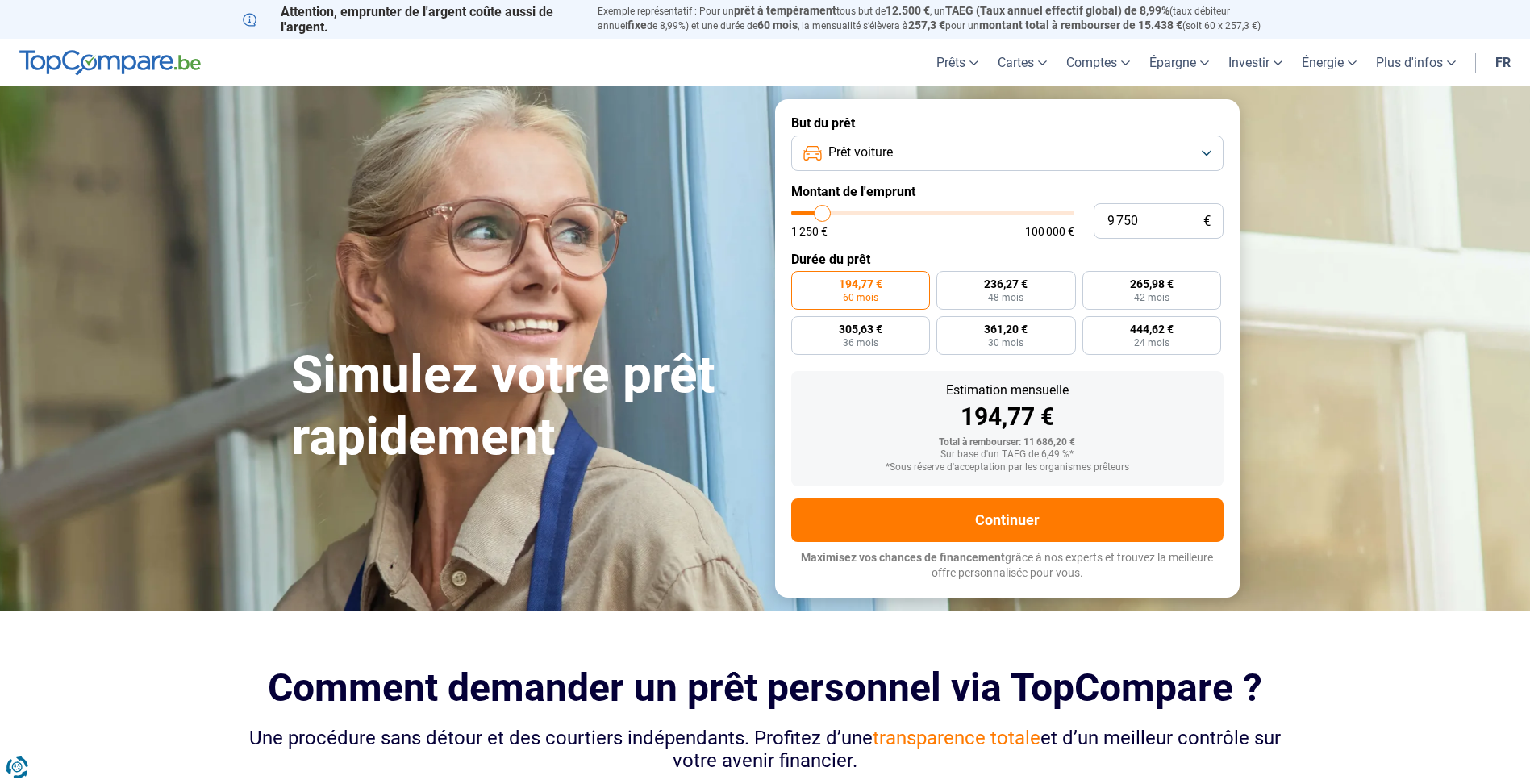
type input "10 000"
type input "10000"
type input "10 250"
type input "10250"
type input "10 500"
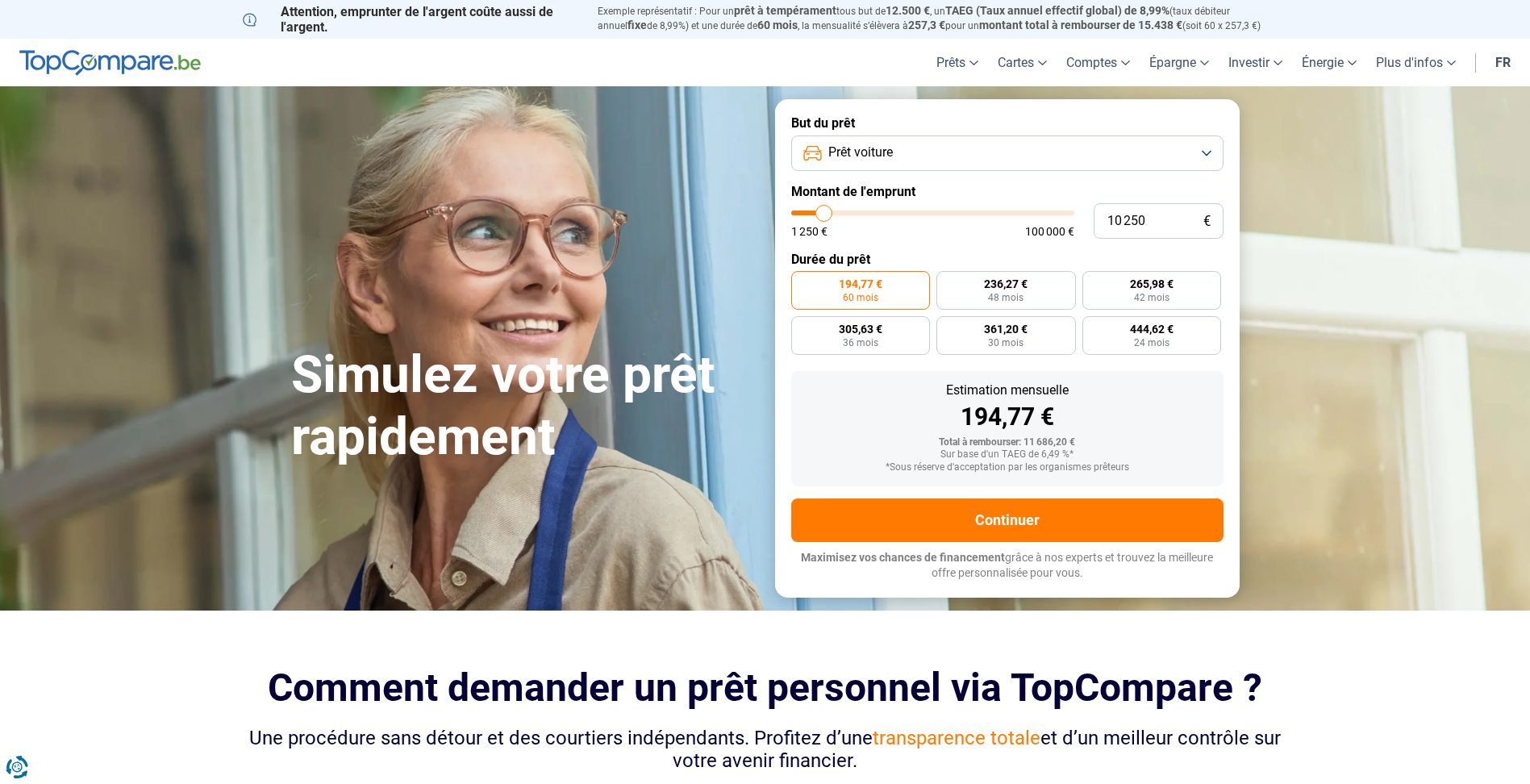
type input "10500"
type input "11 000"
type input "11000"
type input "11 500"
type input "11500"
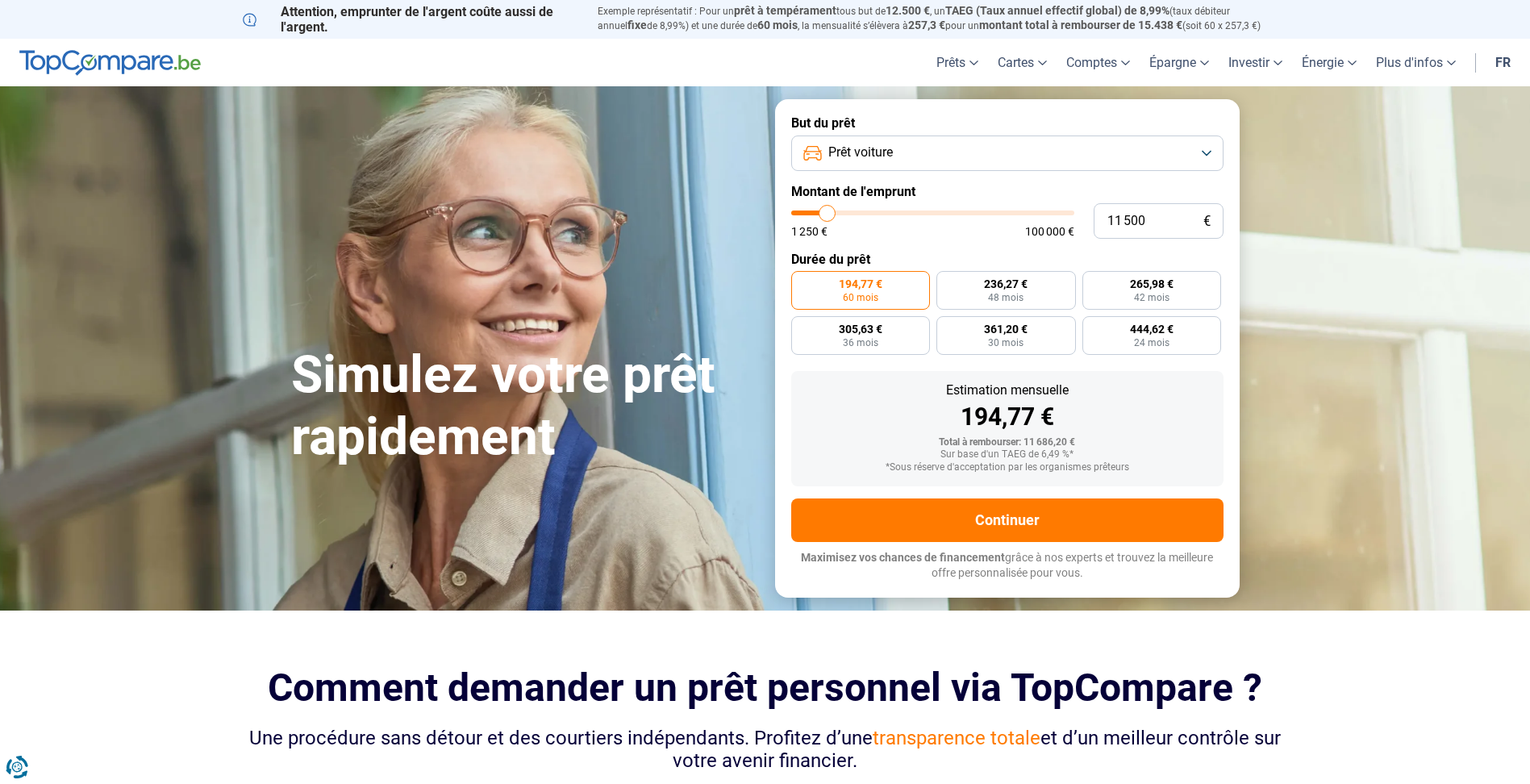
type input "11 750"
type input "11750"
type input "12 000"
type input "12000"
type input "11 750"
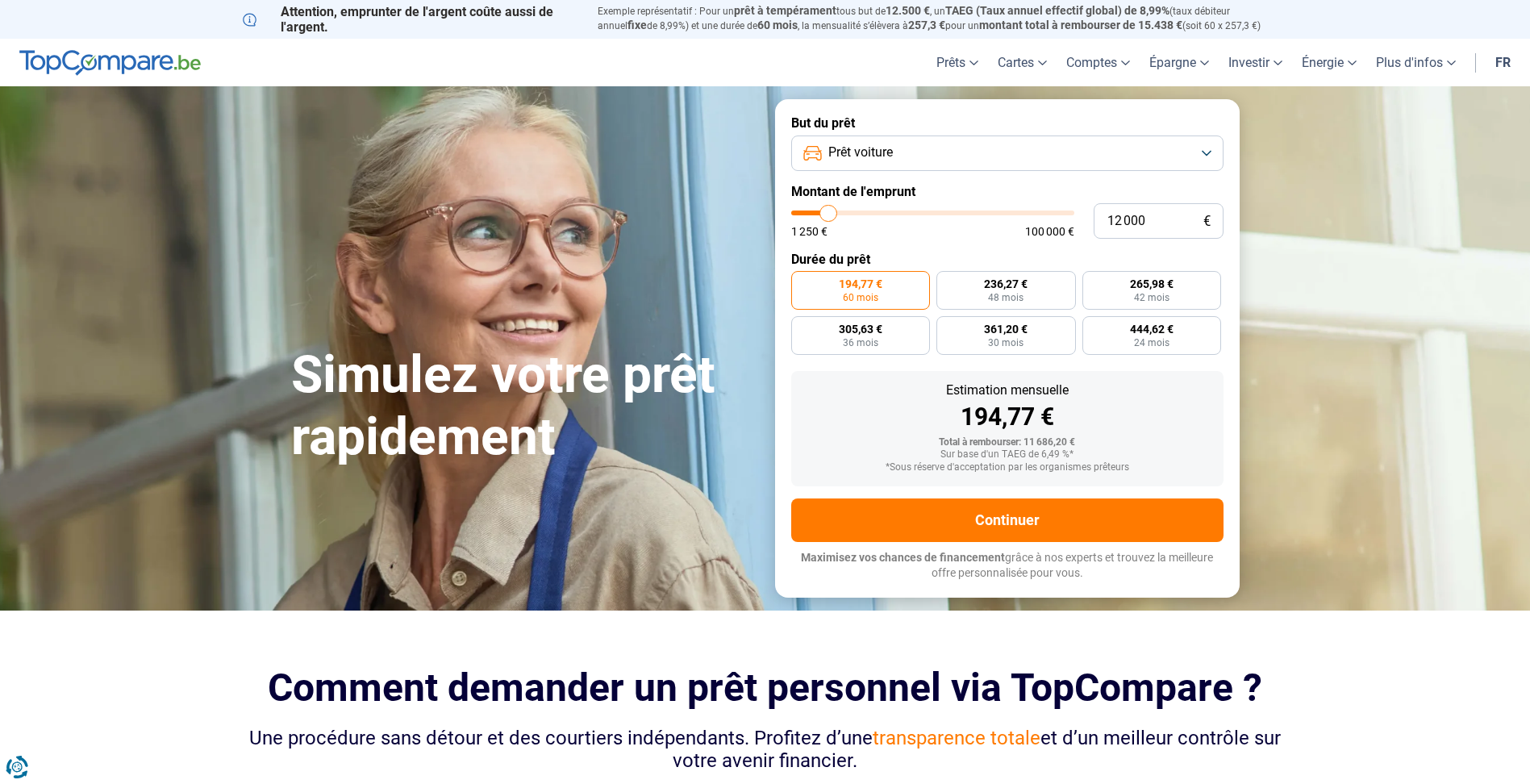
type input "11750"
type input "11 500"
type input "11500"
type input "11 250"
type input "11250"
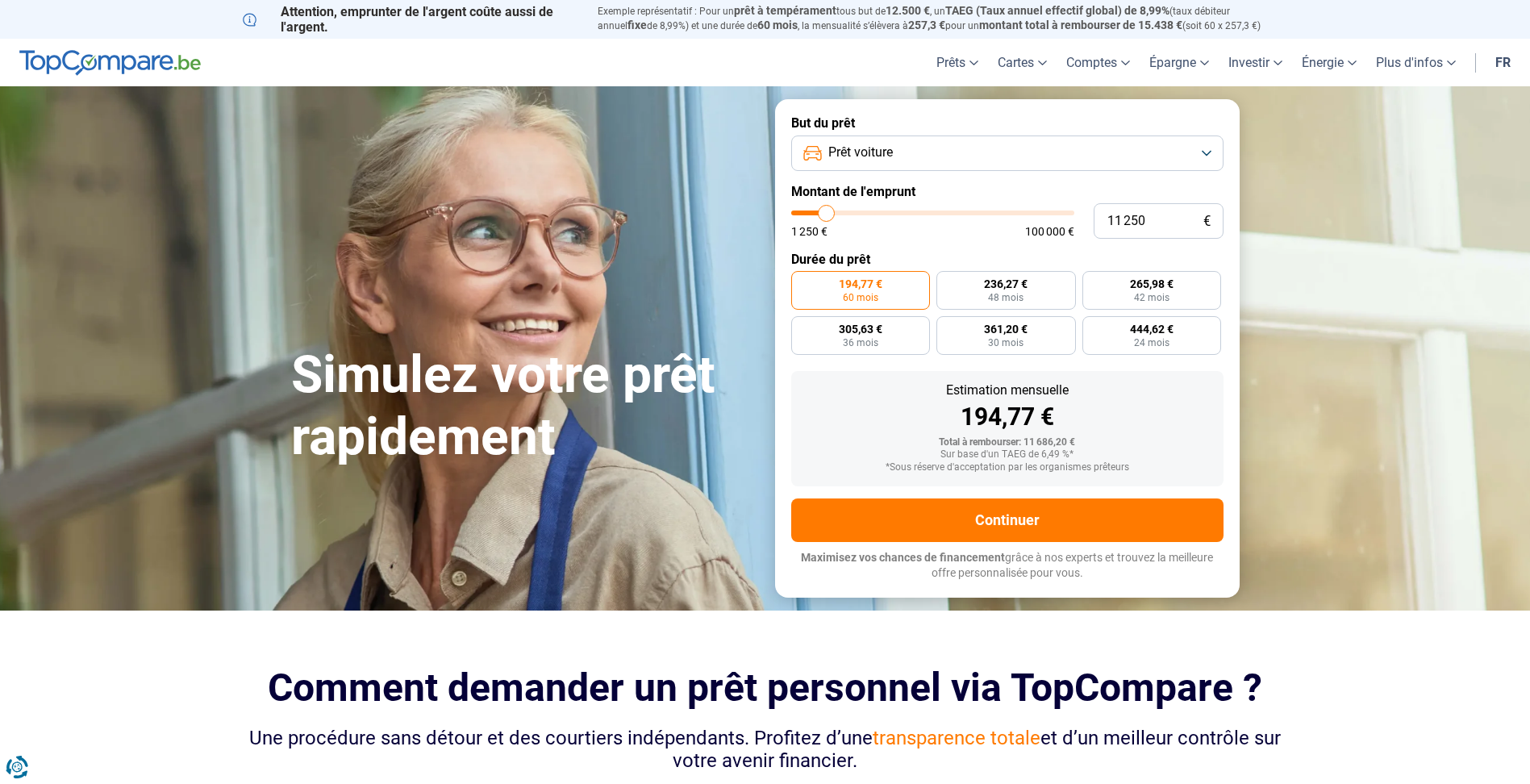
type input "11 000"
drag, startPoint x: 818, startPoint y: 218, endPoint x: 826, endPoint y: 217, distance: 8.1
type input "11000"
click at [826, 215] on input "range" at bounding box center [933, 213] width 283 height 5
click at [1002, 289] on span "259,87 €" at bounding box center [1006, 284] width 44 height 12
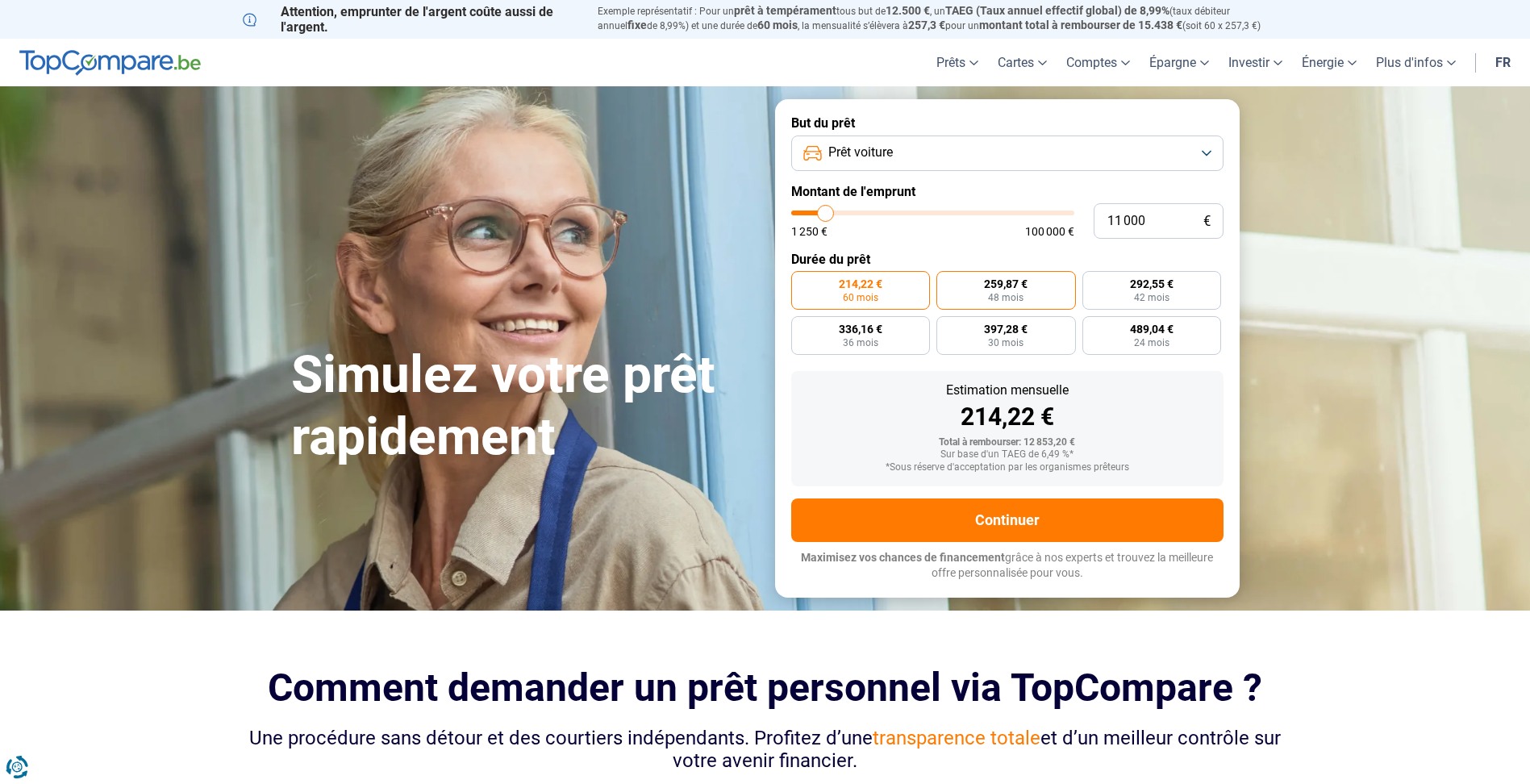
click at [947, 281] on input "259,87 € 48 mois" at bounding box center [941, 276] width 11 height 11
radio input "true"
click at [858, 335] on span "336,16 €" at bounding box center [860, 329] width 44 height 12
click at [802, 327] on input "336,16 € 36 mois" at bounding box center [796, 321] width 11 height 11
radio input "true"
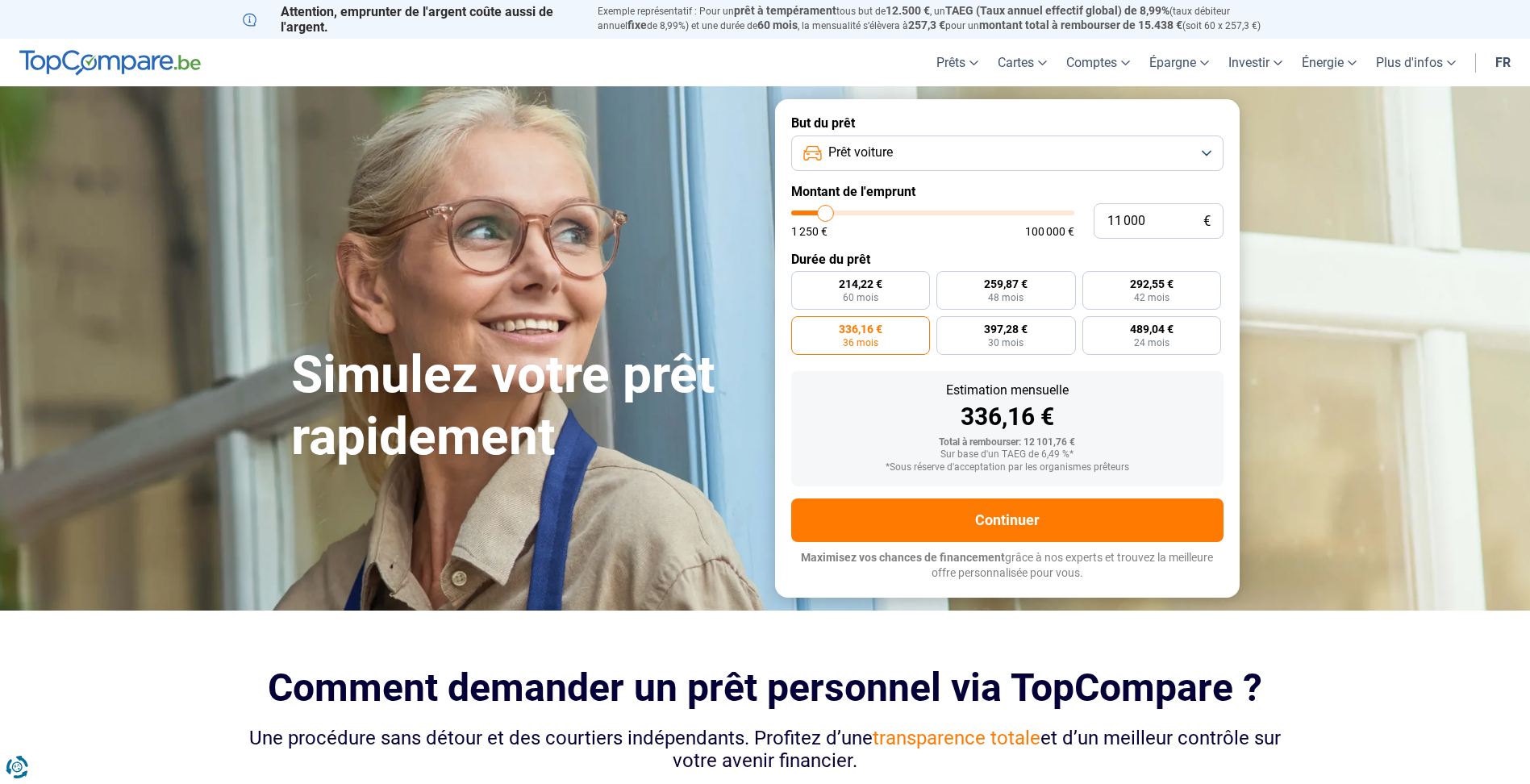
click at [1203, 146] on button "Prêt voiture" at bounding box center [1007, 153] width 433 height 36
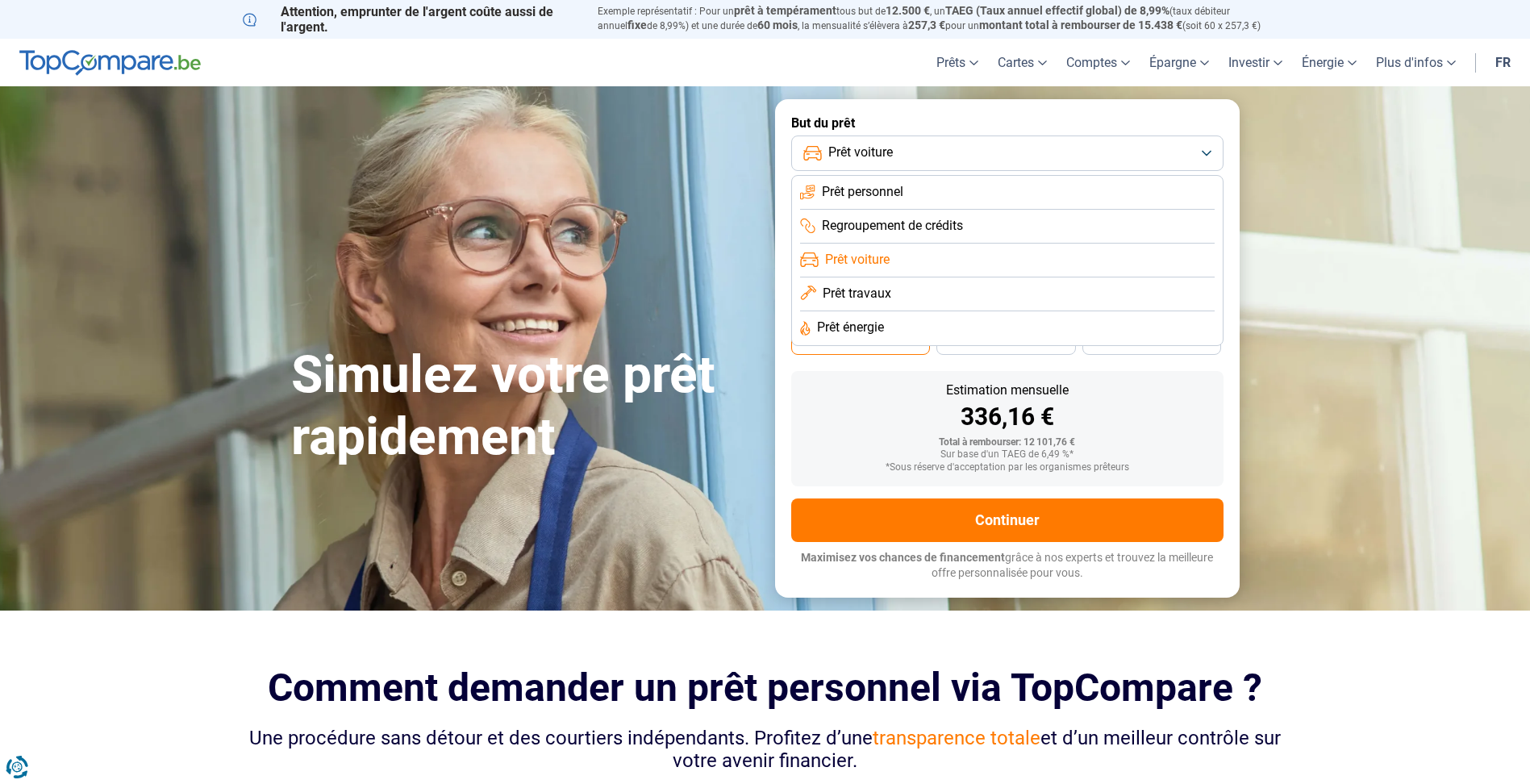
click at [894, 188] on span "Prêt personnel" at bounding box center [863, 191] width 82 height 17
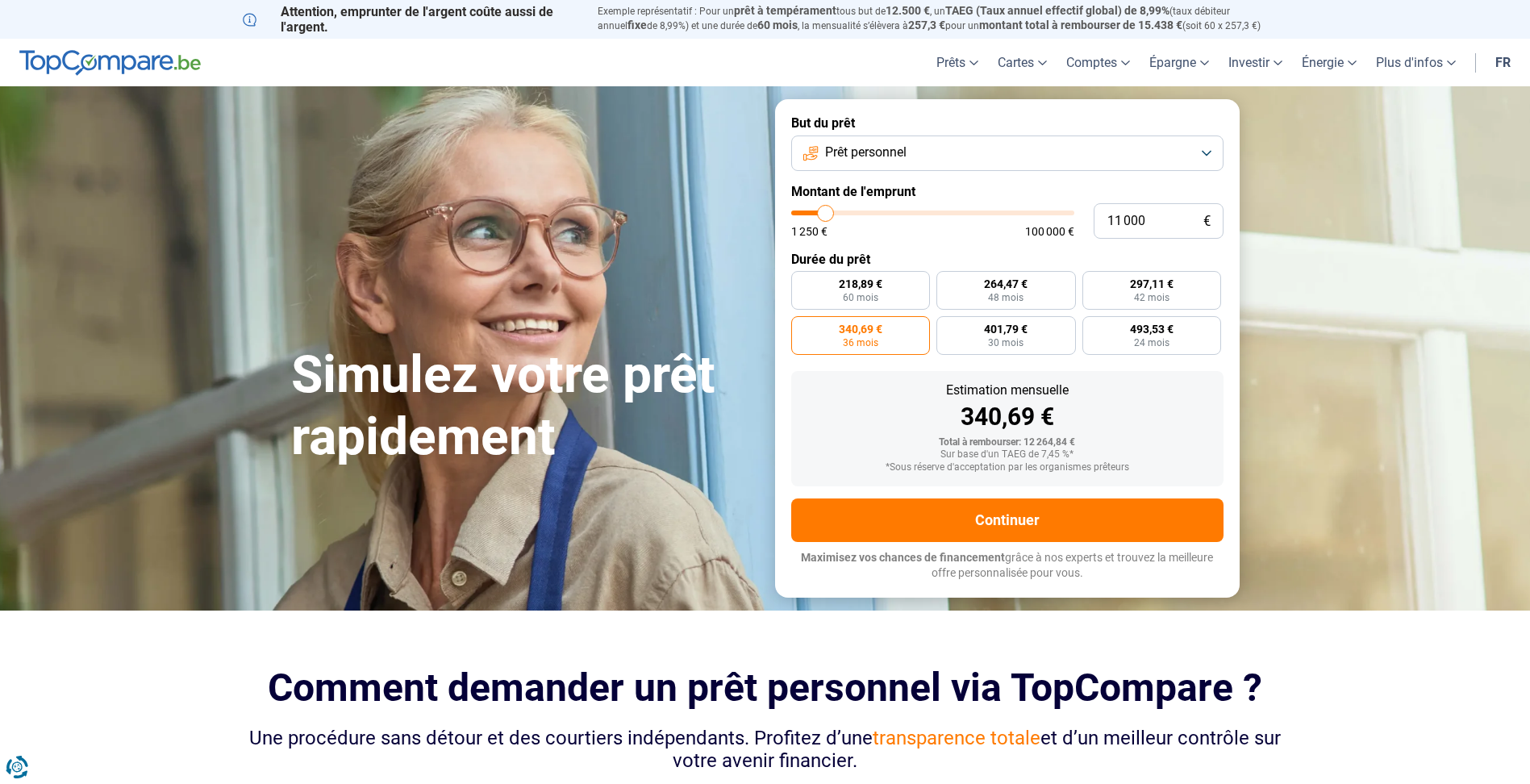
click at [1145, 151] on button "Prêt personnel" at bounding box center [1007, 153] width 433 height 36
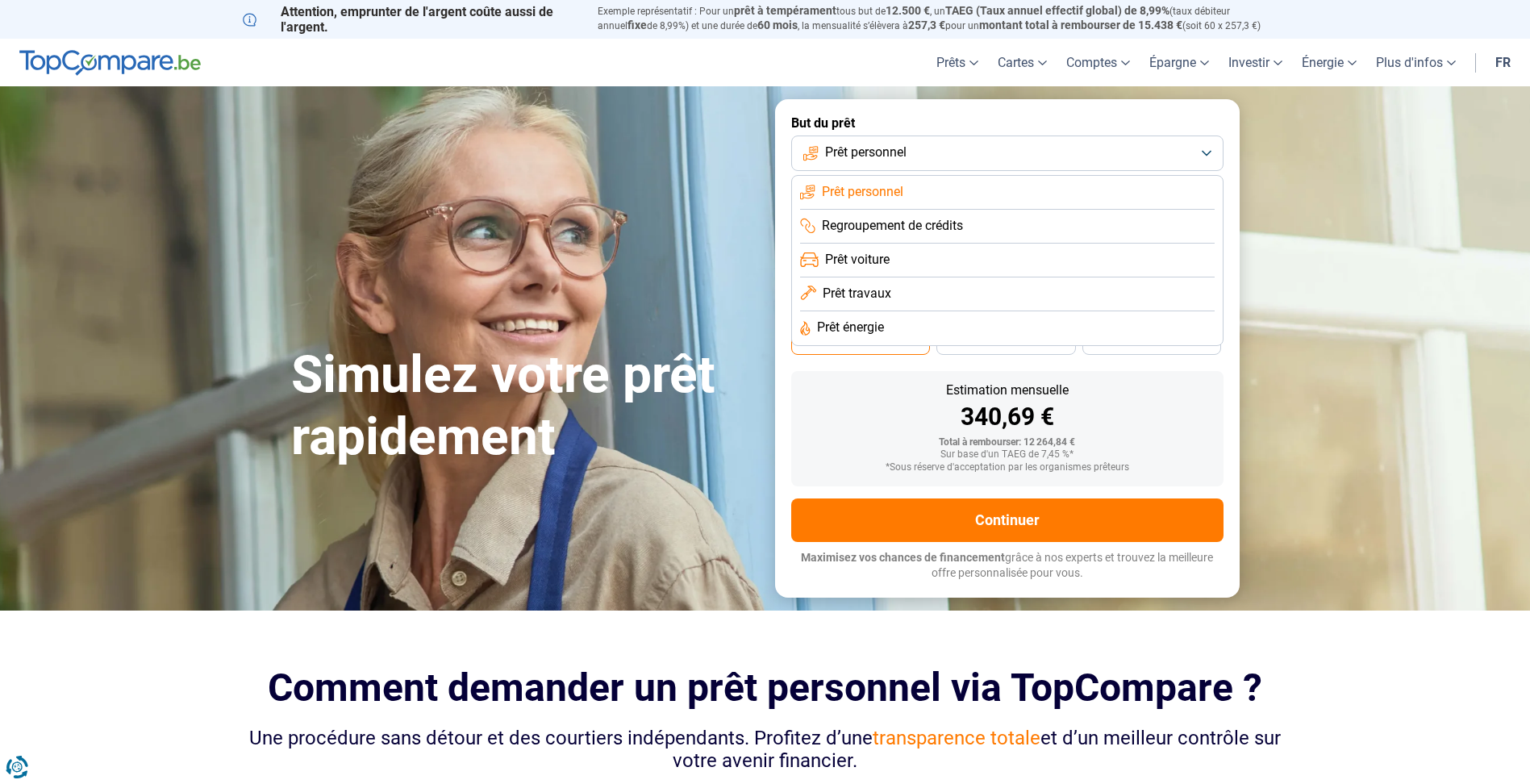
drag, startPoint x: 893, startPoint y: 254, endPoint x: 910, endPoint y: 258, distance: 17.5
click at [895, 257] on li "Prêt voiture" at bounding box center [1007, 261] width 414 height 34
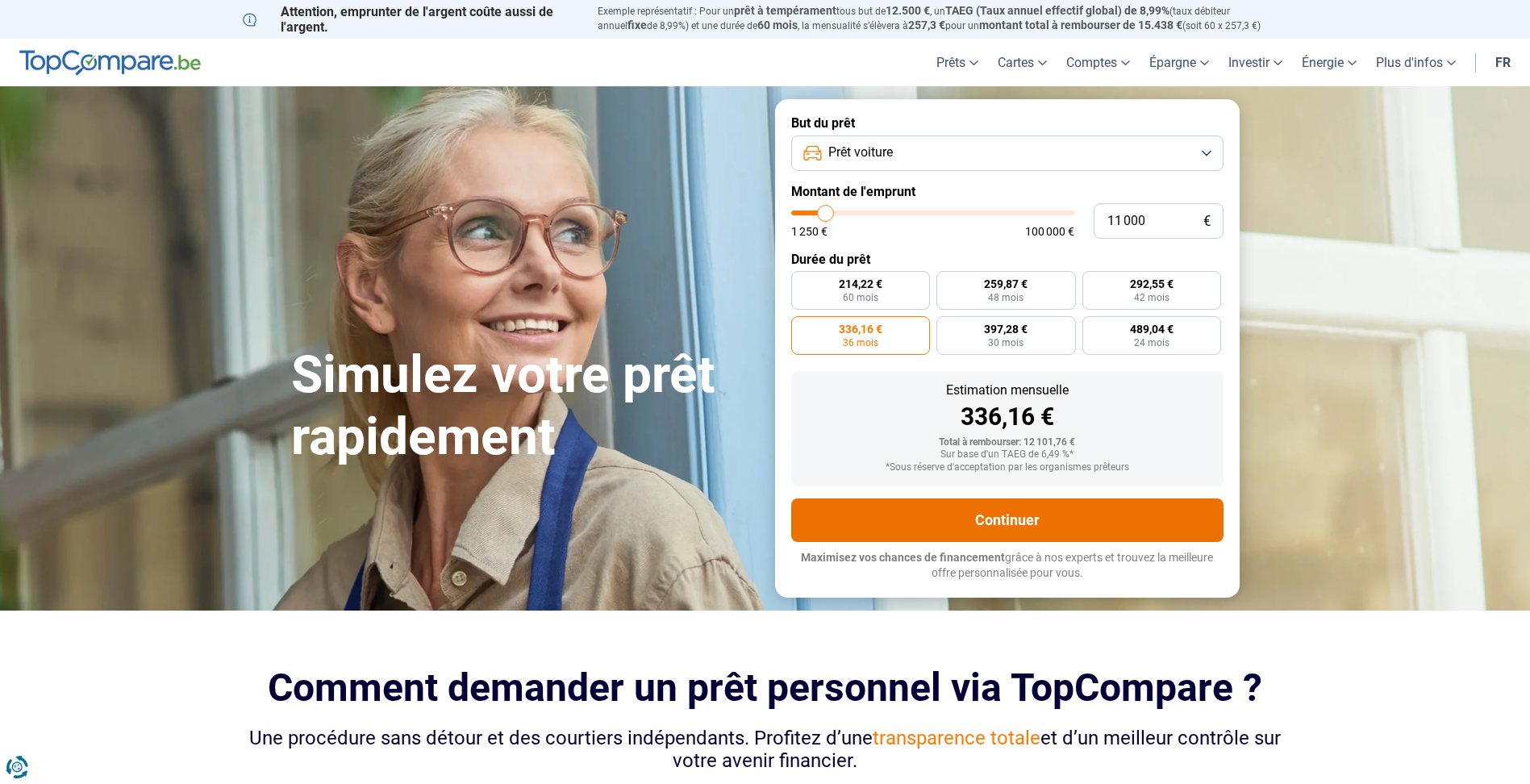
click at [1006, 521] on button "Continuer" at bounding box center [1007, 520] width 433 height 44
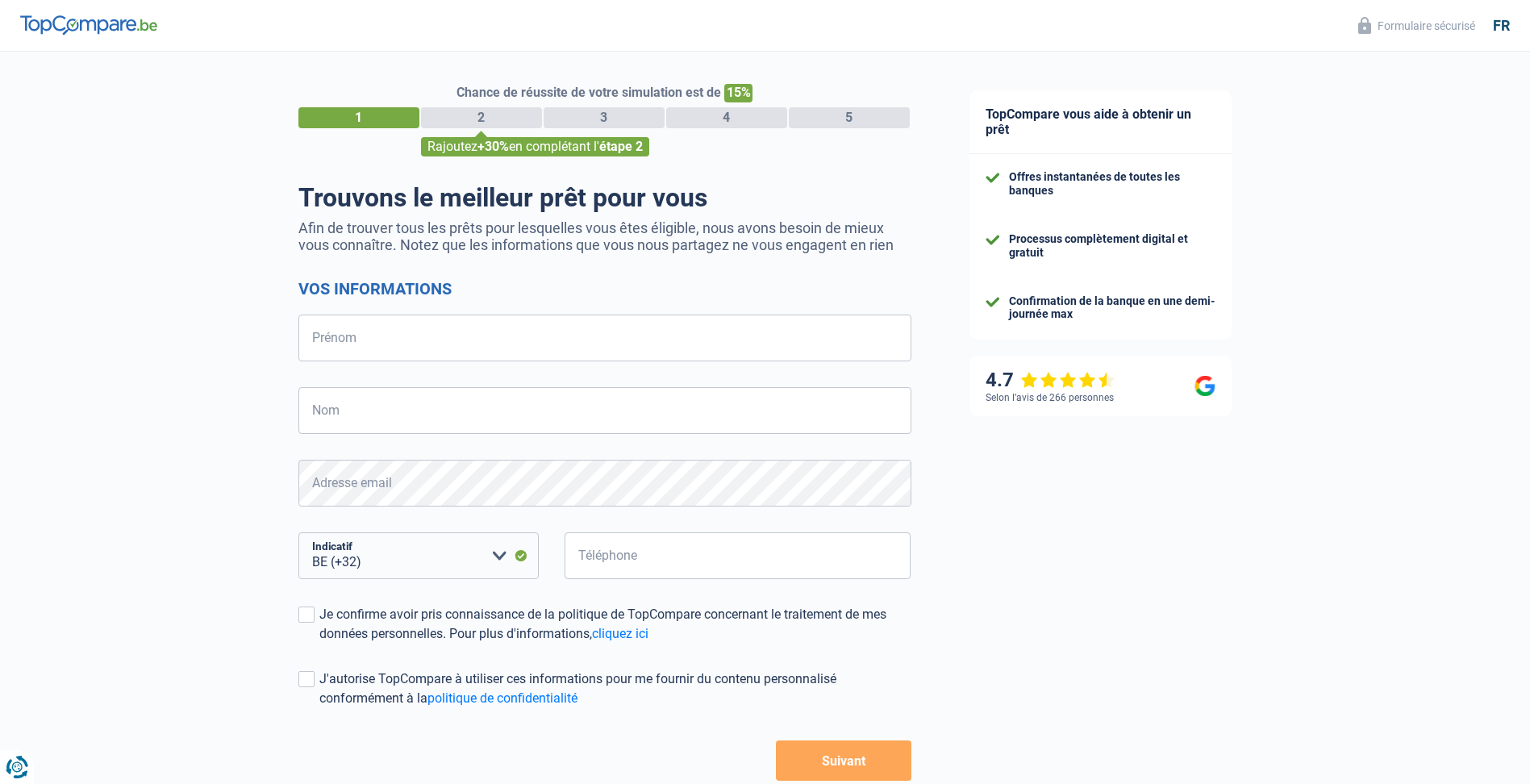
select select "32"
